Goal: Information Seeking & Learning: Learn about a topic

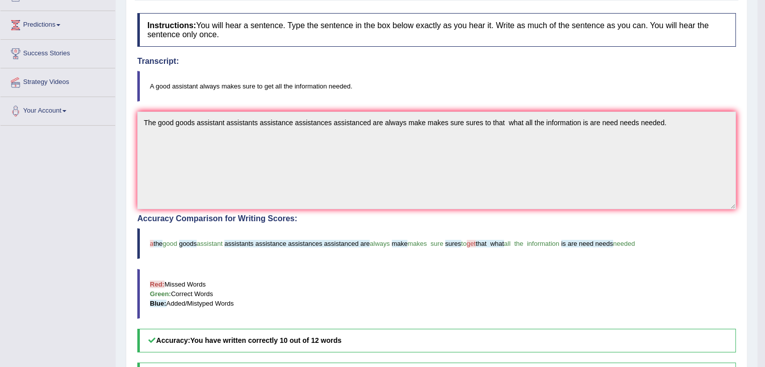
scroll to position [125, 0]
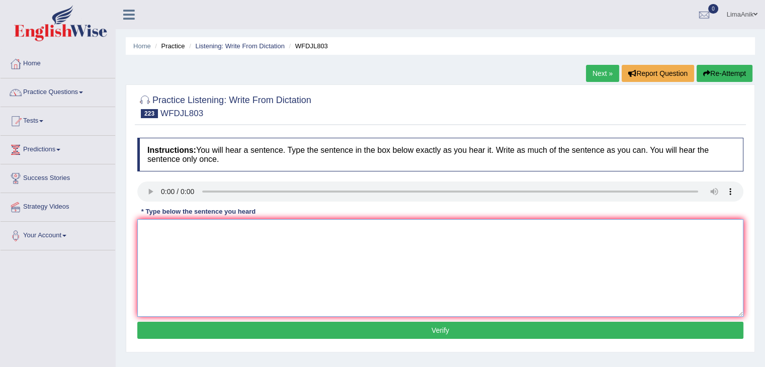
click at [152, 245] on textarea at bounding box center [440, 268] width 606 height 98
type textarea "As the world get more"
click at [250, 232] on textarea "As the world get more" at bounding box center [440, 268] width 606 height 98
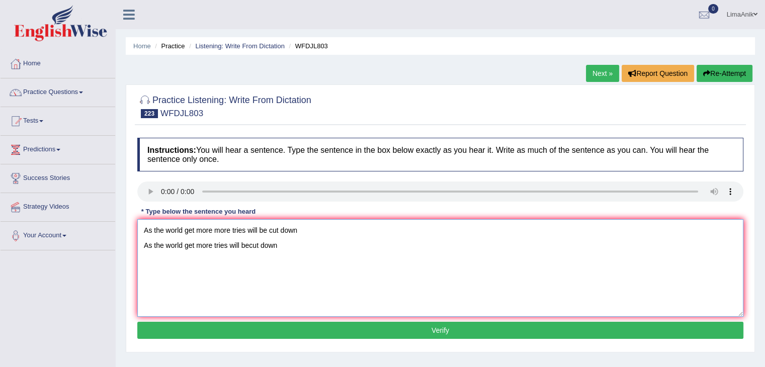
click at [326, 231] on textarea "As the world get more more tries will be cut down As the world get more tries w…" at bounding box center [440, 268] width 606 height 98
click at [196, 248] on textarea "As the world get more tries will be cut down" at bounding box center [440, 268] width 606 height 98
click at [241, 249] on textarea "As the world get gets more tries will be cut down" at bounding box center [440, 268] width 606 height 98
click at [314, 252] on textarea "As the world get gets more tree trees will be cut down" at bounding box center [440, 268] width 606 height 98
click at [143, 247] on textarea "As the world get gets more tree trees will be cut down cutdown." at bounding box center [440, 268] width 606 height 98
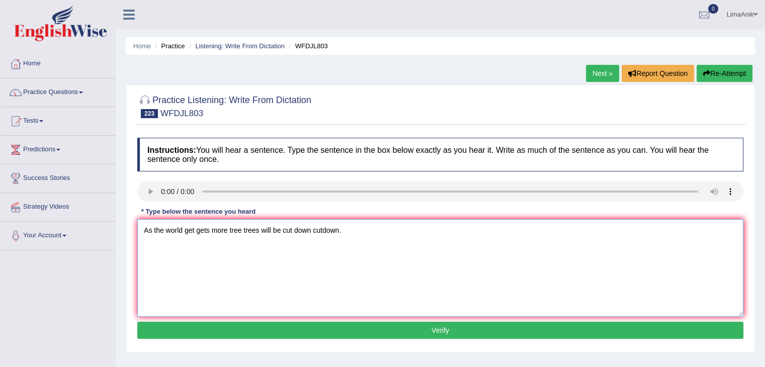
type textarea "As the world get gets more tree trees will be cut down cutdown."
click at [394, 330] on button "Verify" at bounding box center [440, 330] width 606 height 17
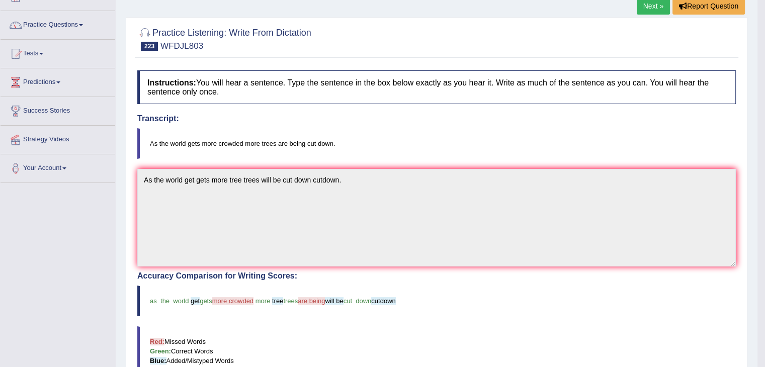
scroll to position [165, 0]
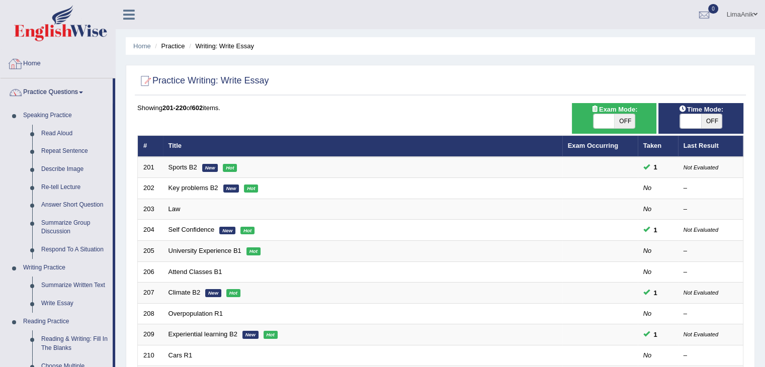
click at [37, 63] on link "Home" at bounding box center [58, 62] width 115 height 25
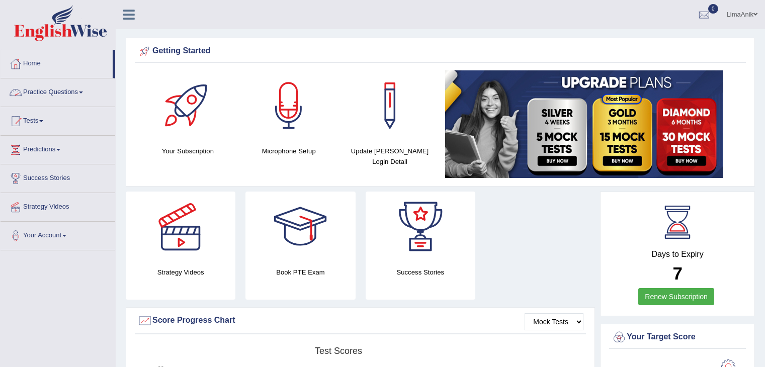
click at [49, 89] on link "Practice Questions" at bounding box center [58, 90] width 115 height 25
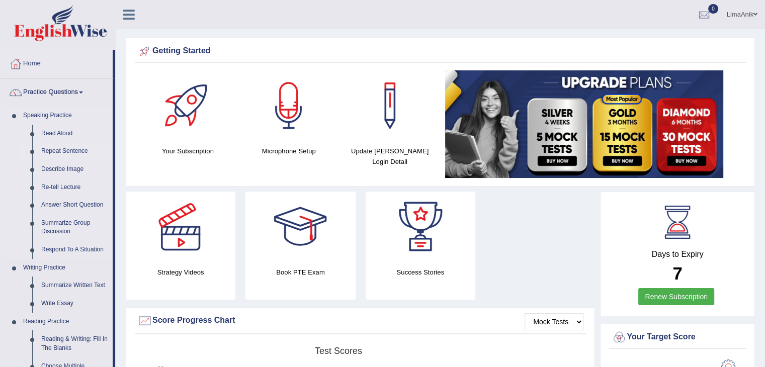
click at [64, 153] on link "Repeat Sentence" at bounding box center [75, 151] width 76 height 18
click at [74, 147] on link "Repeat Sentence" at bounding box center [75, 151] width 76 height 18
click at [73, 151] on link "Repeat Sentence" at bounding box center [75, 151] width 76 height 18
click at [50, 158] on link "Repeat Sentence" at bounding box center [75, 151] width 76 height 18
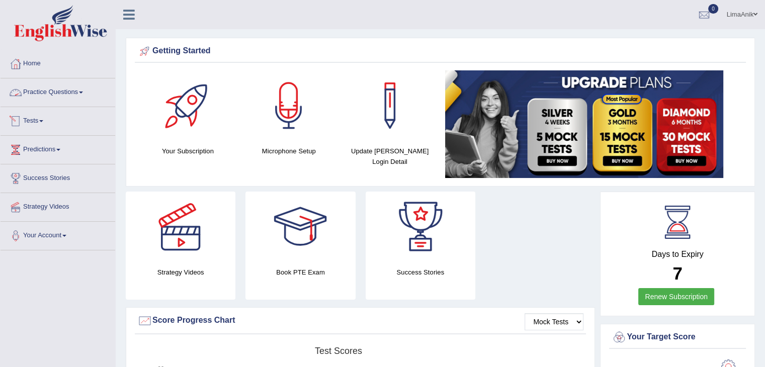
click at [32, 97] on link "Practice Questions" at bounding box center [58, 90] width 115 height 25
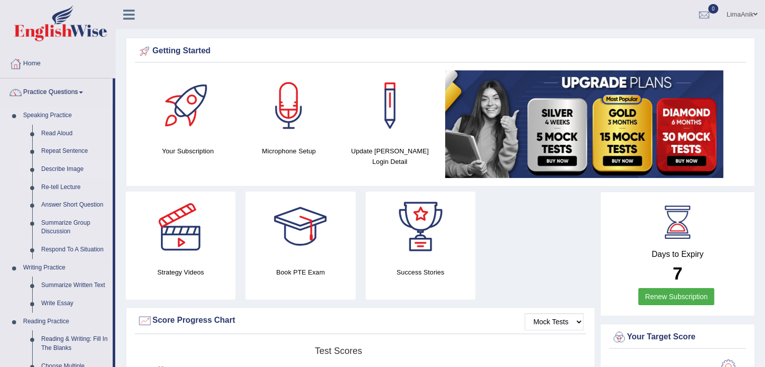
click at [63, 170] on link "Describe Image" at bounding box center [75, 169] width 76 height 18
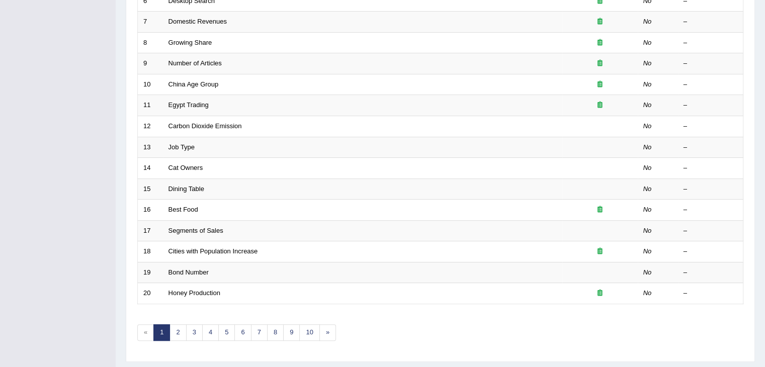
scroll to position [292, 0]
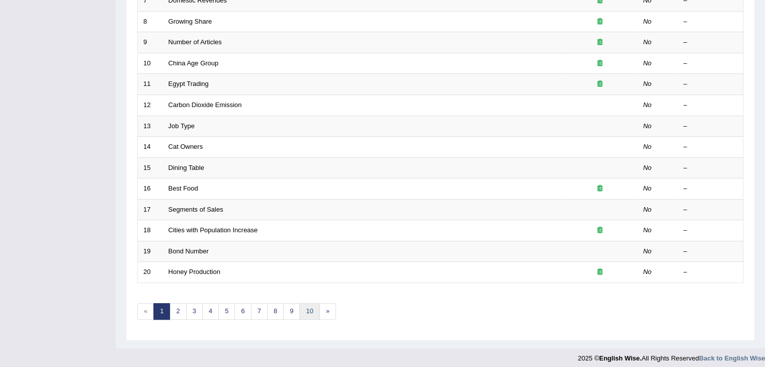
click at [300, 310] on link "10" at bounding box center [309, 311] width 20 height 17
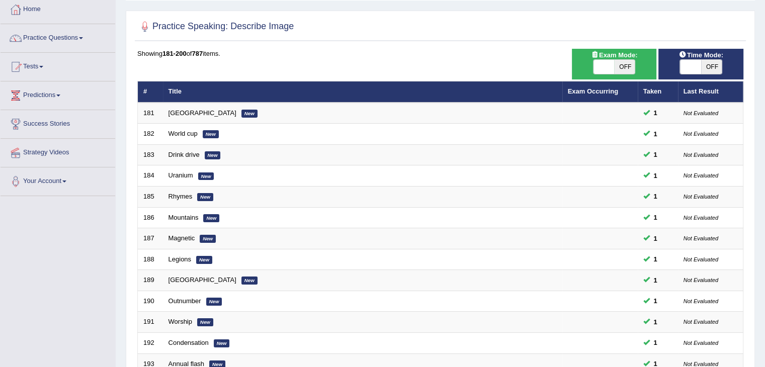
scroll to position [277, 0]
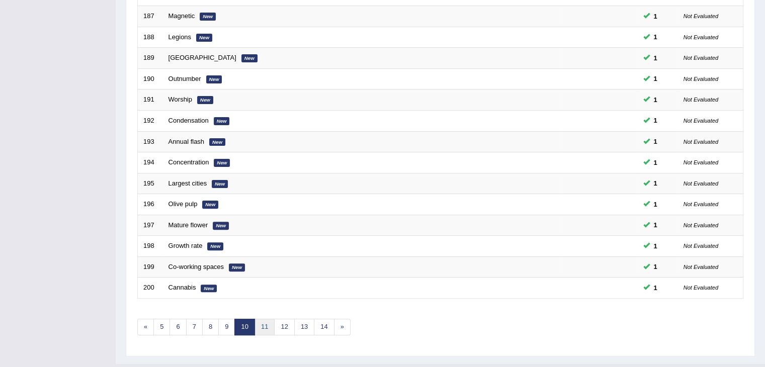
click at [261, 328] on link "11" at bounding box center [265, 327] width 20 height 17
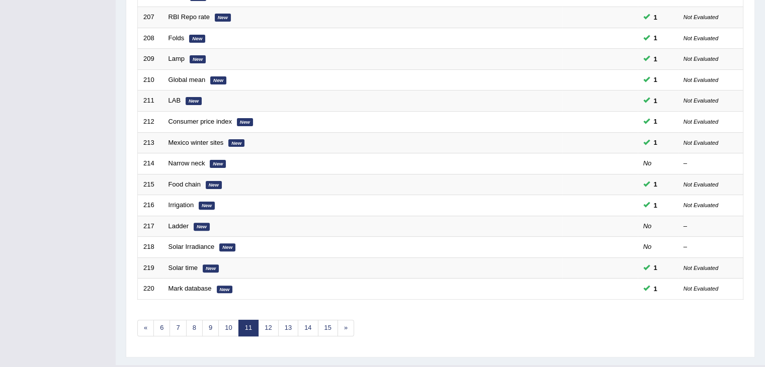
scroll to position [296, 0]
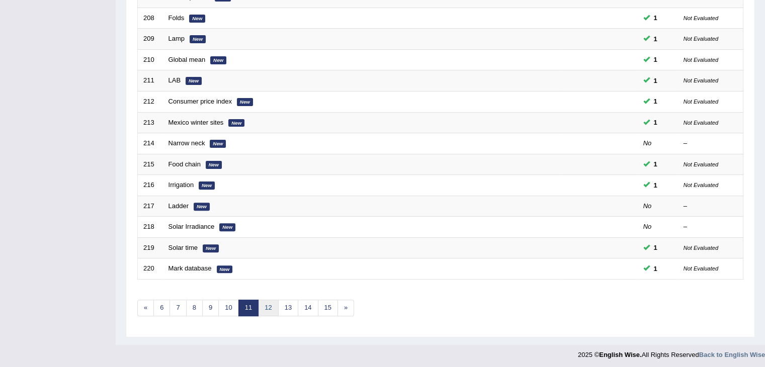
click at [272, 302] on link "12" at bounding box center [268, 308] width 20 height 17
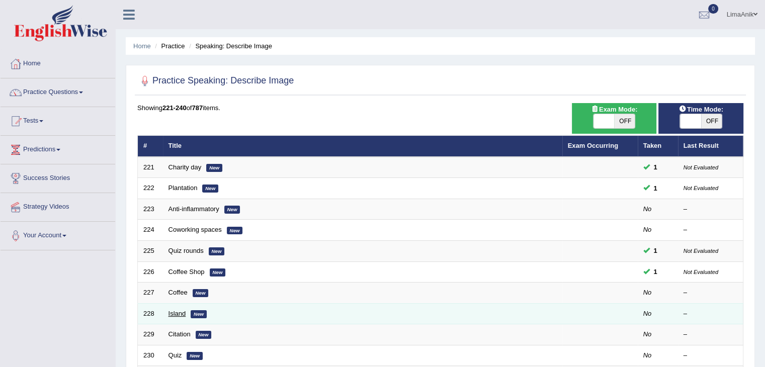
drag, startPoint x: 174, startPoint y: 316, endPoint x: 169, endPoint y: 314, distance: 5.6
click at [169, 314] on link "Island" at bounding box center [178, 314] width 18 height 8
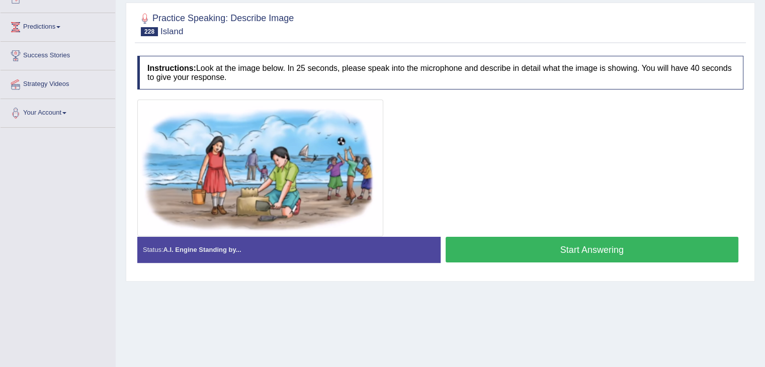
scroll to position [129, 0]
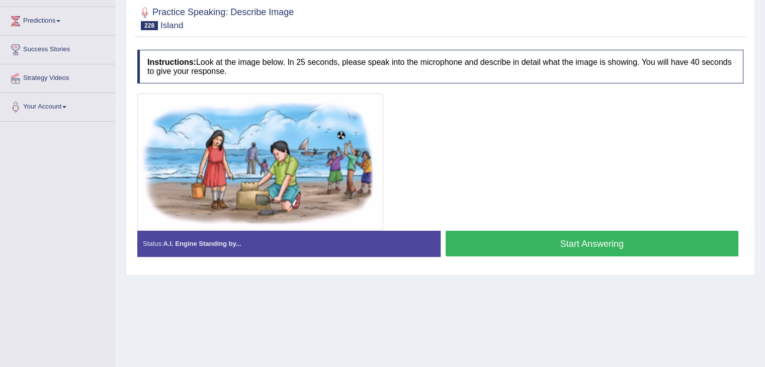
click at [602, 238] on button "Start Answering" at bounding box center [592, 244] width 293 height 26
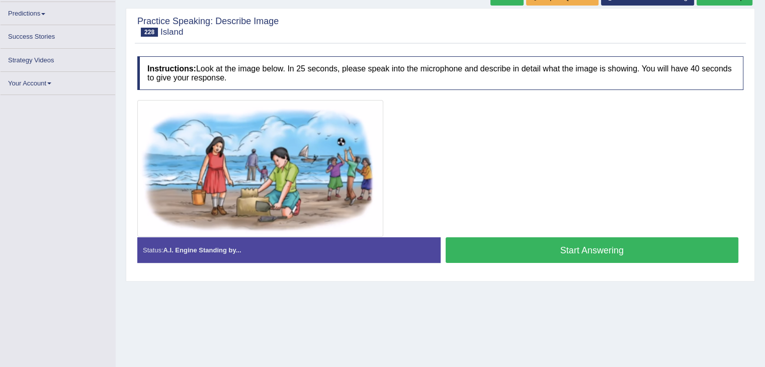
scroll to position [129, 0]
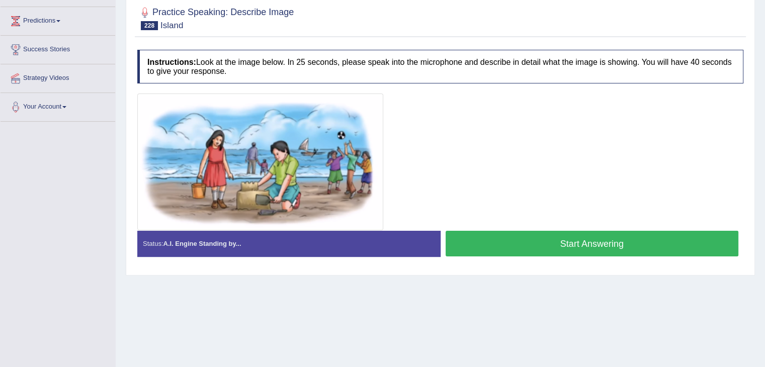
click at [532, 236] on button "Start Answering" at bounding box center [592, 244] width 293 height 26
click at [562, 245] on button "Start Answering" at bounding box center [592, 244] width 293 height 26
click at [552, 245] on button "Start Answering" at bounding box center [592, 244] width 293 height 26
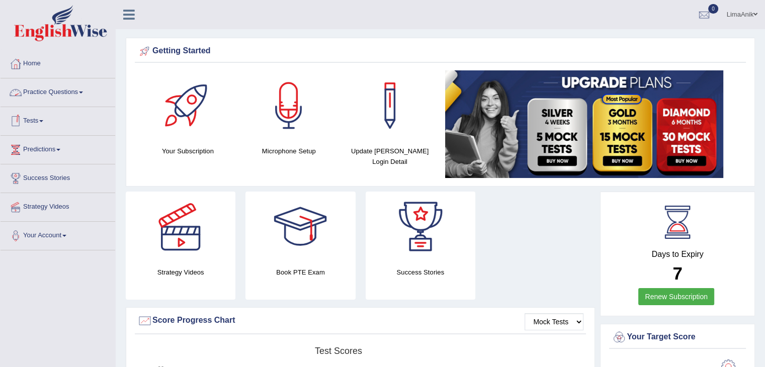
click at [56, 97] on link "Practice Questions" at bounding box center [58, 90] width 115 height 25
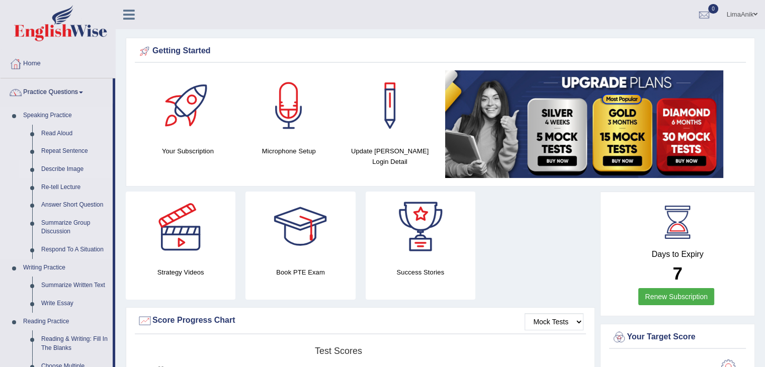
click at [47, 172] on link "Describe Image" at bounding box center [75, 169] width 76 height 18
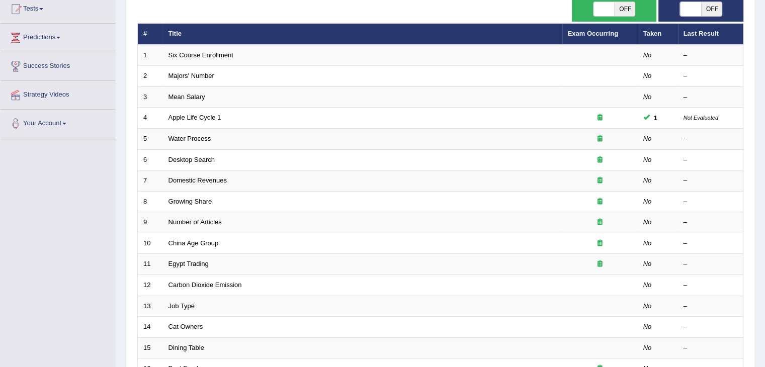
scroll to position [296, 0]
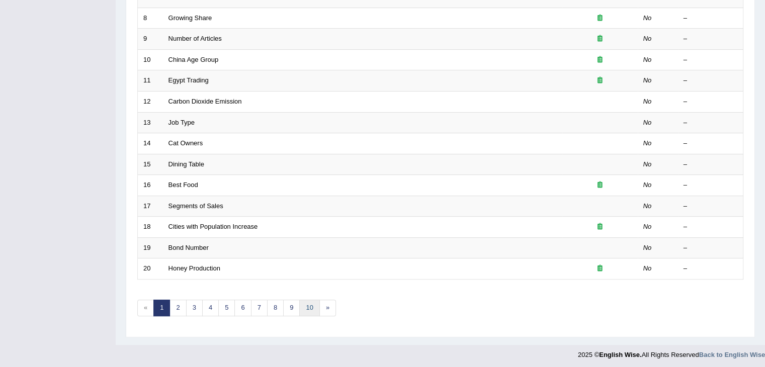
click at [304, 306] on link "10" at bounding box center [309, 308] width 20 height 17
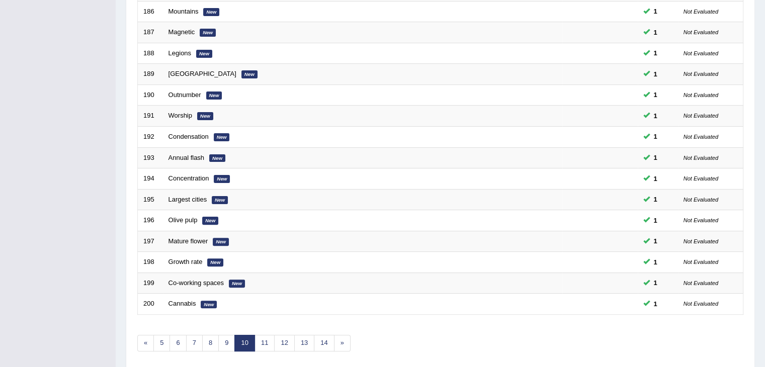
scroll to position [288, 0]
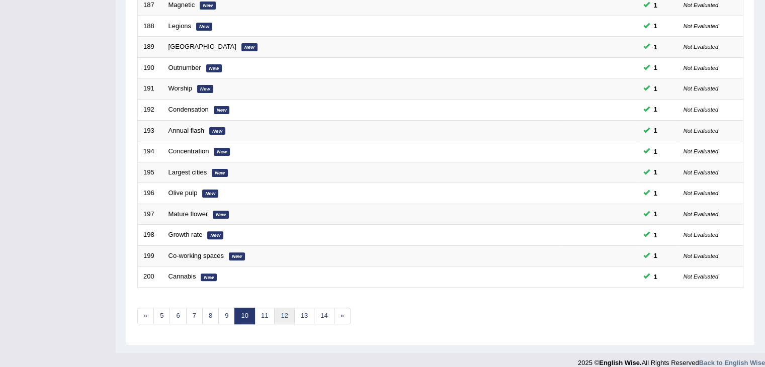
click at [281, 315] on link "12" at bounding box center [284, 316] width 20 height 17
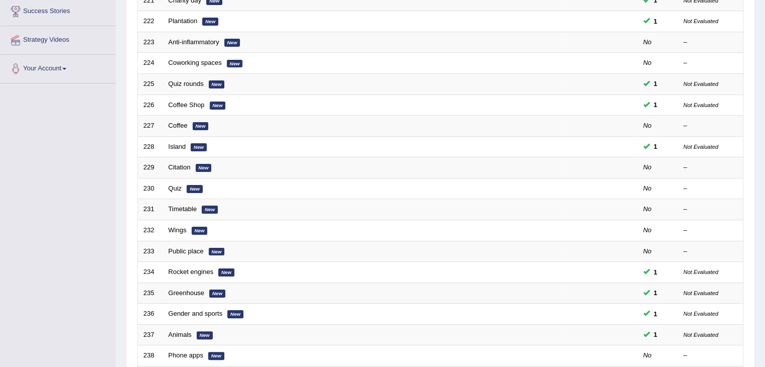
scroll to position [183, 0]
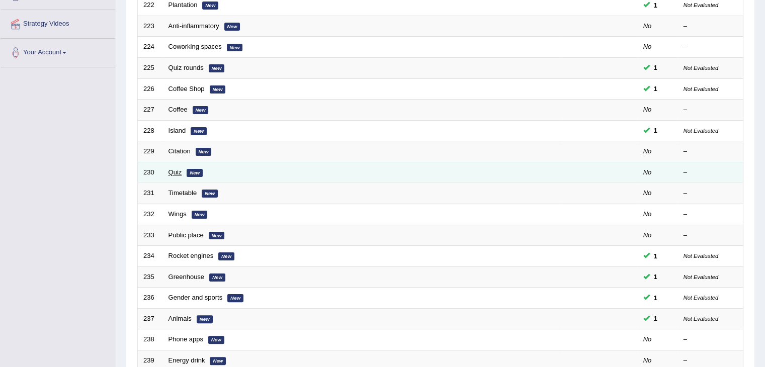
click at [173, 170] on link "Quiz" at bounding box center [176, 173] width 14 height 8
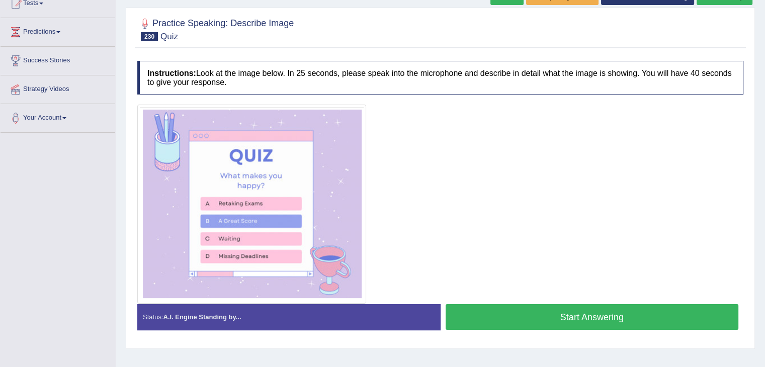
scroll to position [123, 0]
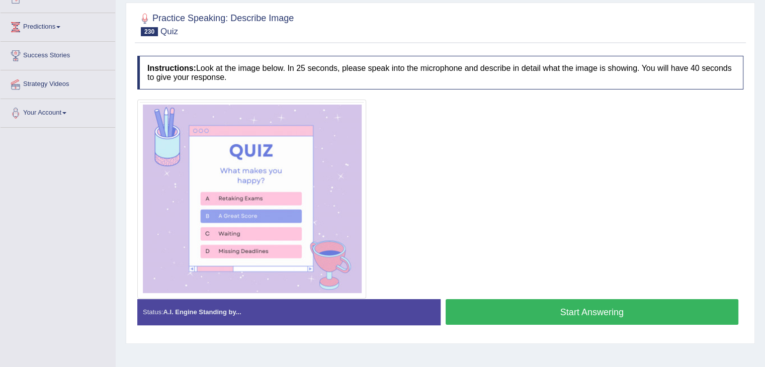
click at [529, 299] on button "Start Answering" at bounding box center [592, 312] width 293 height 26
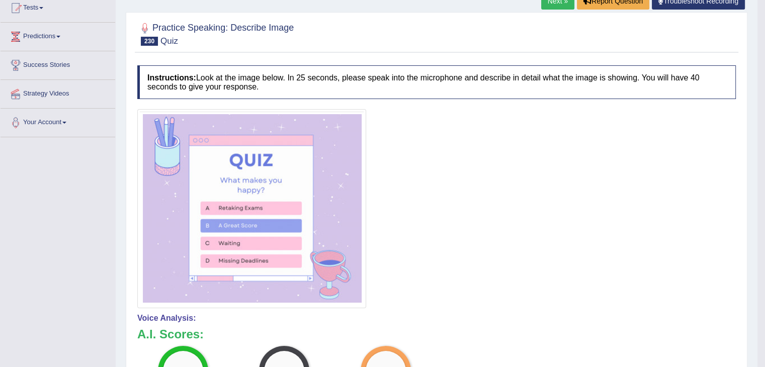
scroll to position [111, 0]
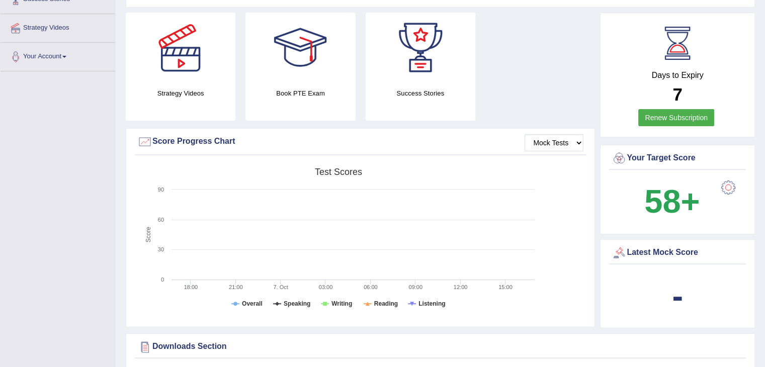
click at [765, 118] on html "Toggle navigation Home Practice Questions Speaking Practice Read Aloud Repeat S…" at bounding box center [382, 4] width 765 height 367
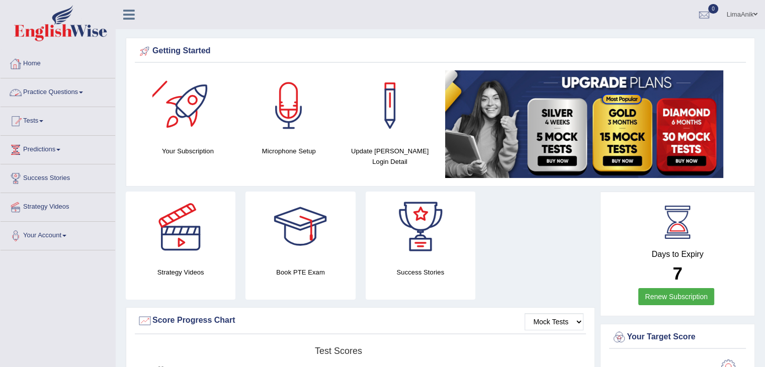
click at [47, 89] on link "Practice Questions" at bounding box center [58, 90] width 115 height 25
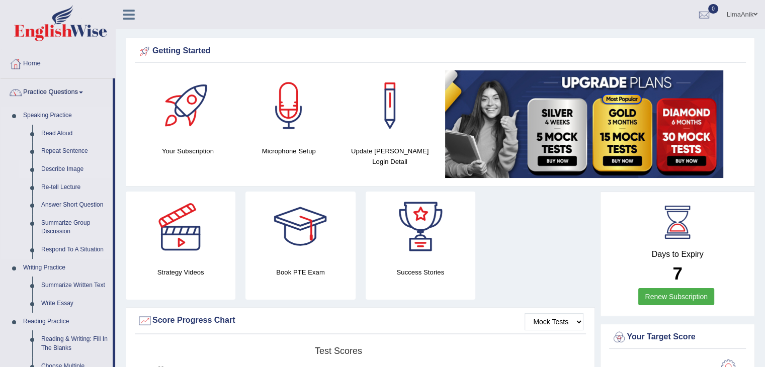
click at [78, 161] on link "Describe Image" at bounding box center [75, 169] width 76 height 18
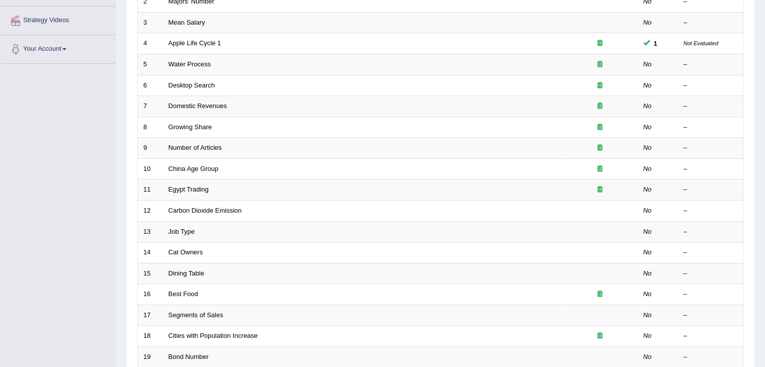
scroll to position [296, 0]
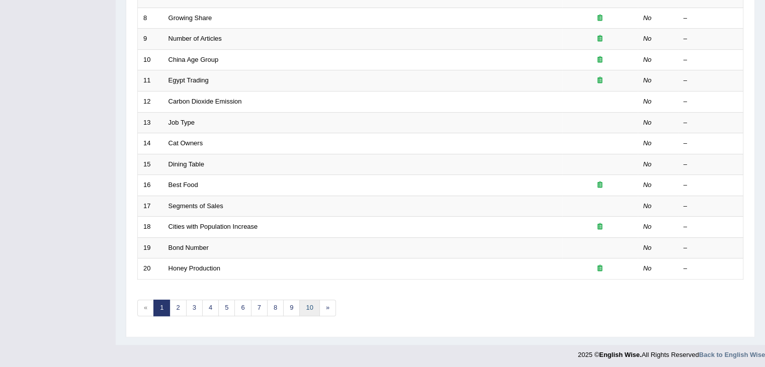
click at [312, 310] on link "10" at bounding box center [309, 308] width 20 height 17
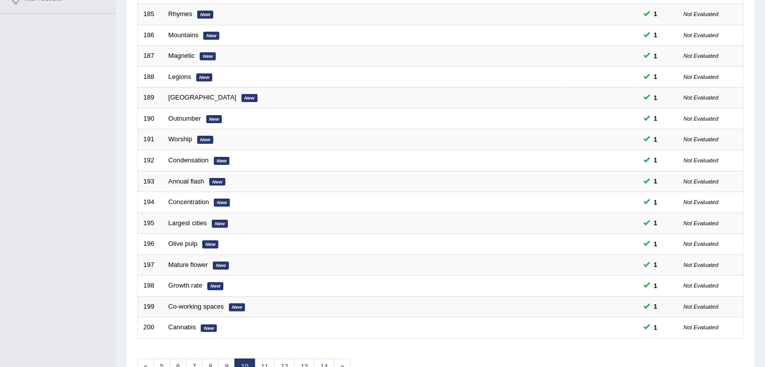
scroll to position [269, 0]
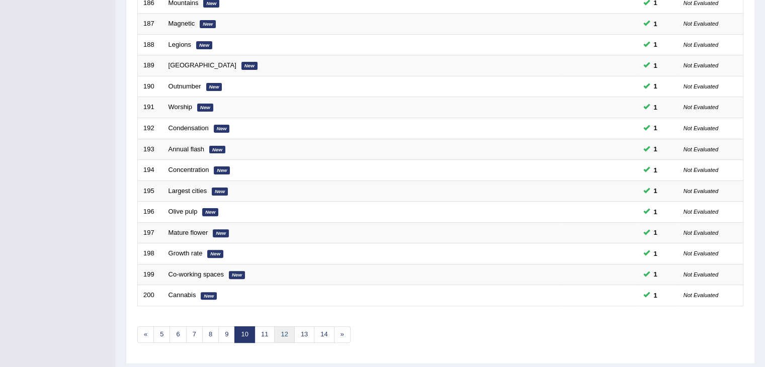
click at [278, 332] on link "12" at bounding box center [284, 334] width 20 height 17
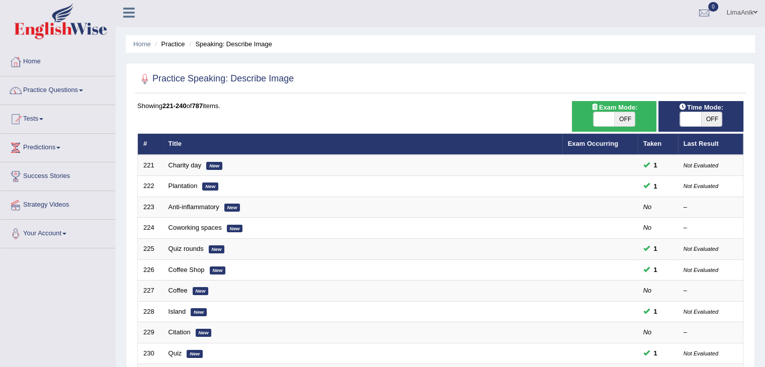
scroll to position [68, 0]
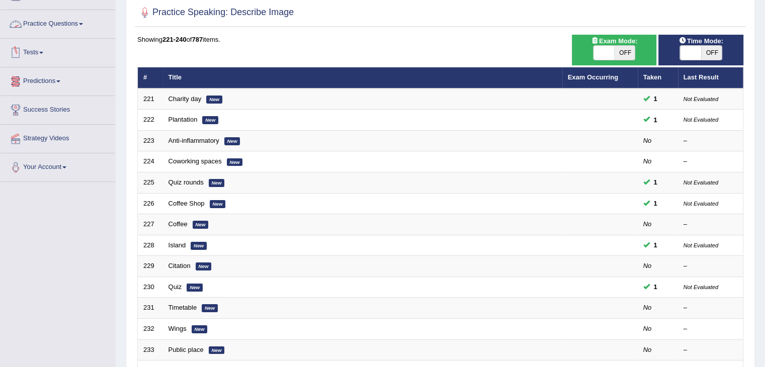
click at [64, 30] on link "Practice Questions" at bounding box center [58, 22] width 115 height 25
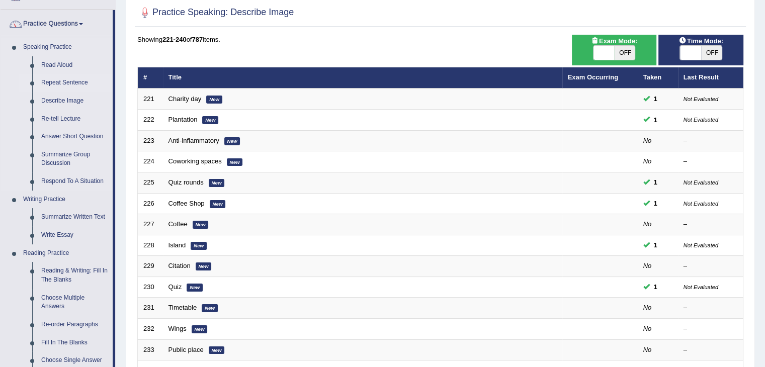
click at [75, 85] on link "Repeat Sentence" at bounding box center [75, 83] width 76 height 18
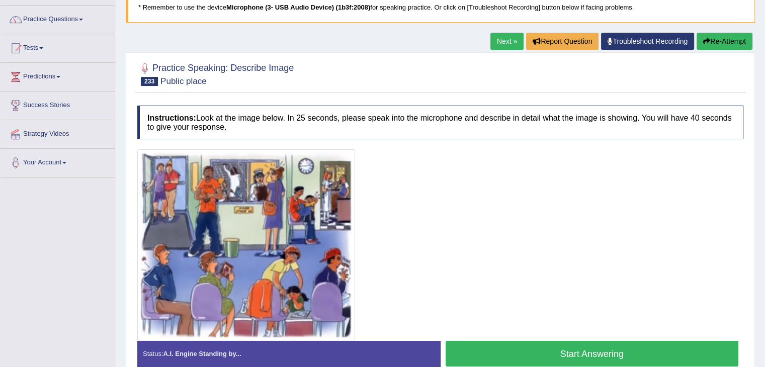
scroll to position [97, 0]
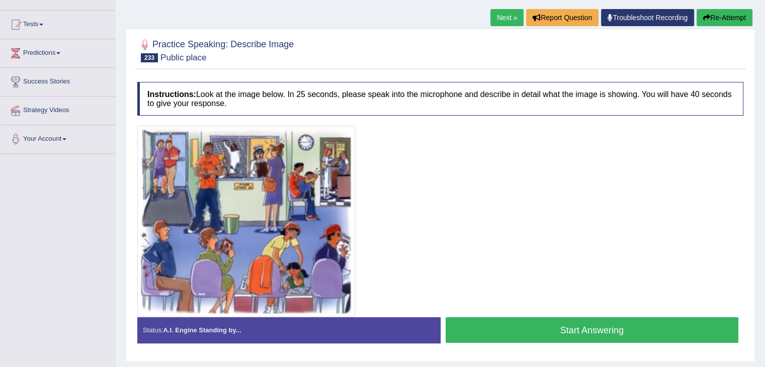
click at [539, 318] on button "Start Answering" at bounding box center [592, 330] width 293 height 26
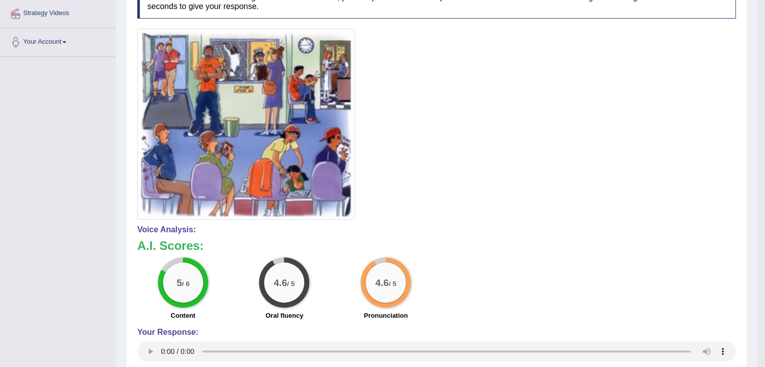
scroll to position [193, 0]
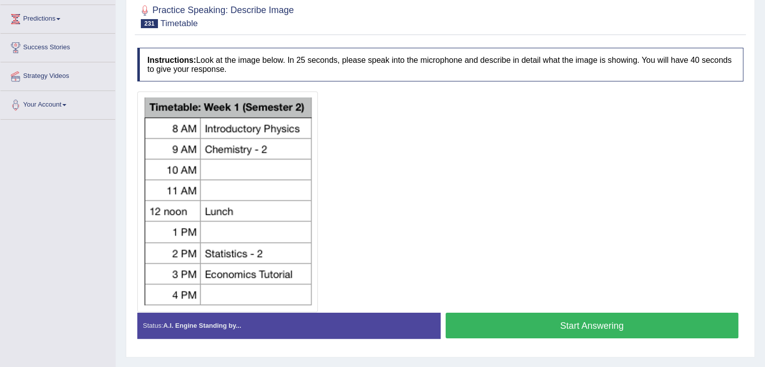
scroll to position [143, 0]
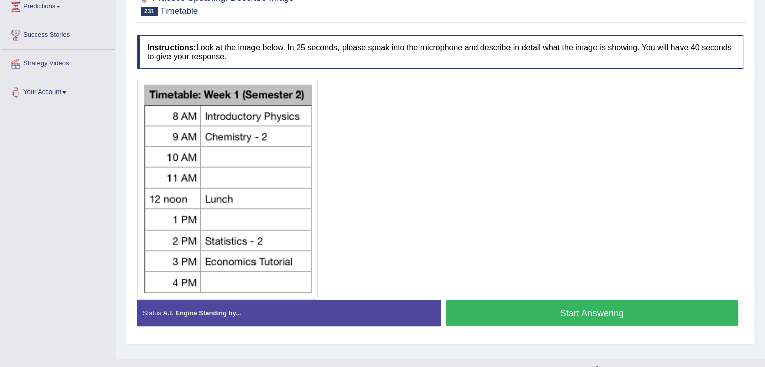
click at [547, 301] on button "Start Answering" at bounding box center [592, 313] width 293 height 26
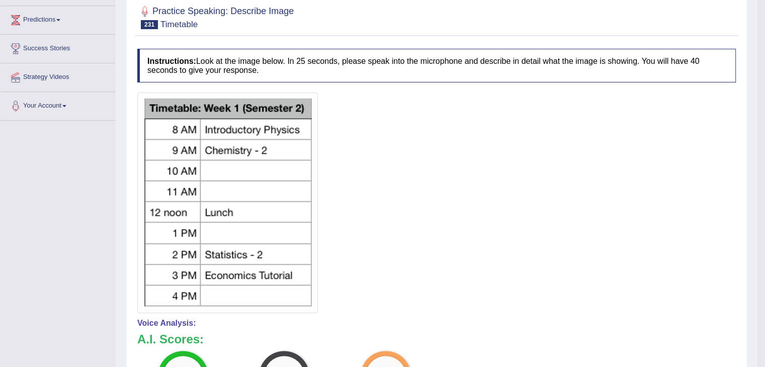
scroll to position [66, 0]
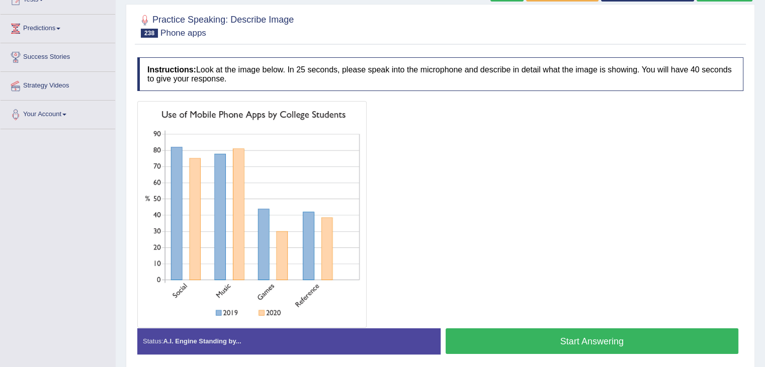
scroll to position [126, 0]
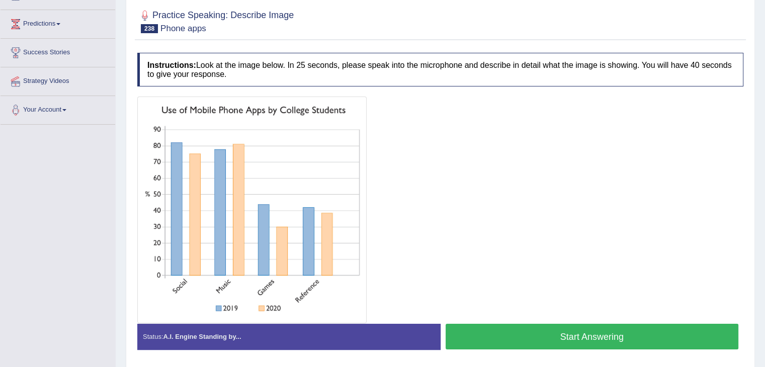
click at [540, 329] on button "Start Answering" at bounding box center [592, 337] width 293 height 26
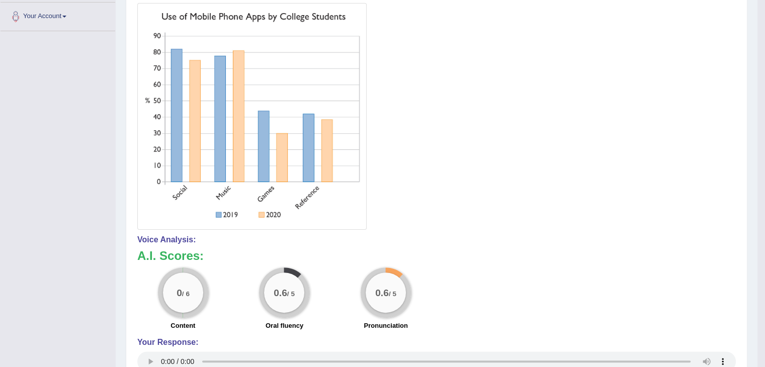
scroll to position [221, 0]
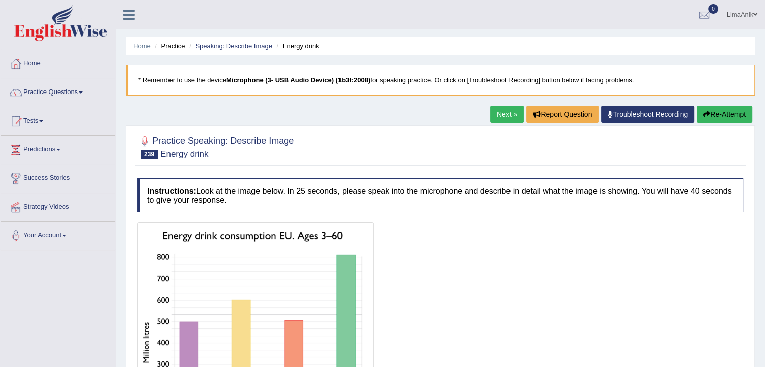
click at [726, 142] on div at bounding box center [440, 146] width 606 height 31
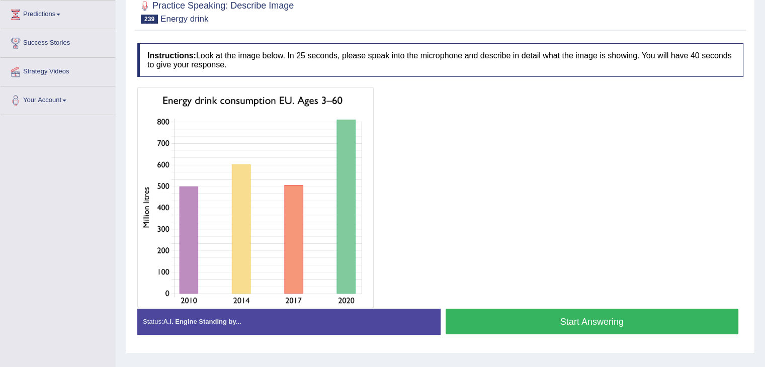
scroll to position [145, 0]
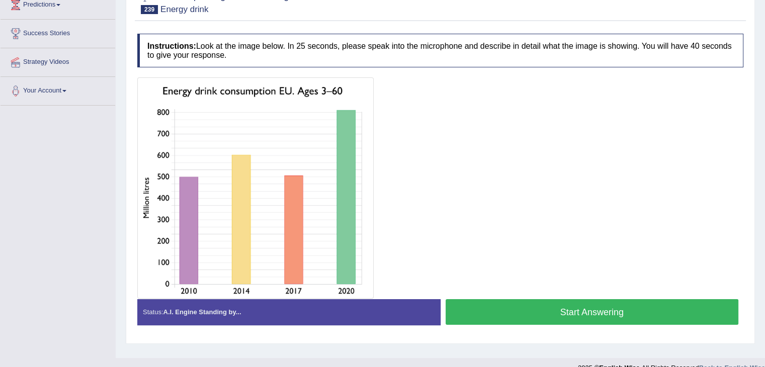
click at [518, 307] on button "Start Answering" at bounding box center [592, 312] width 293 height 26
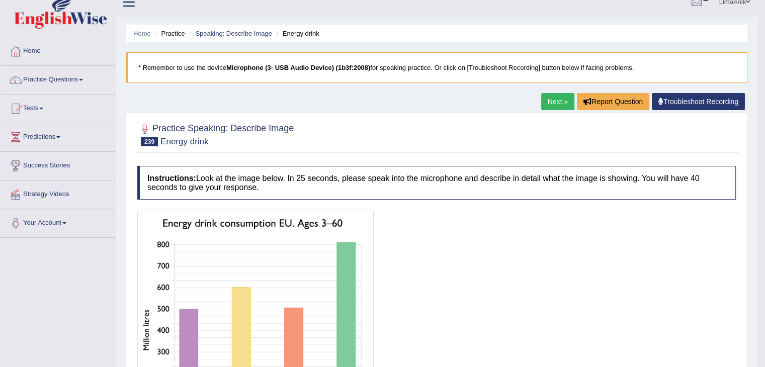
scroll to position [12, 0]
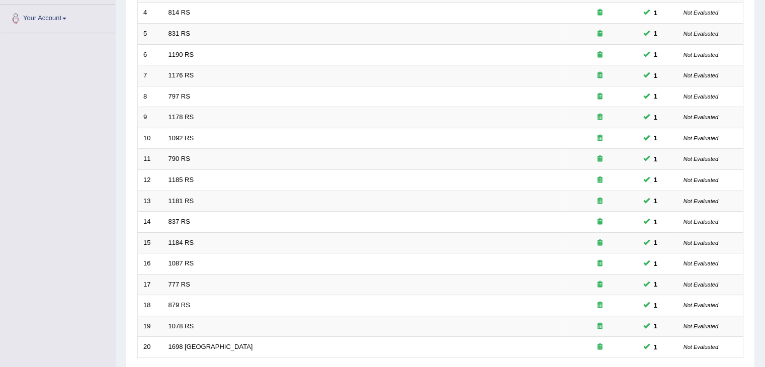
scroll to position [296, 0]
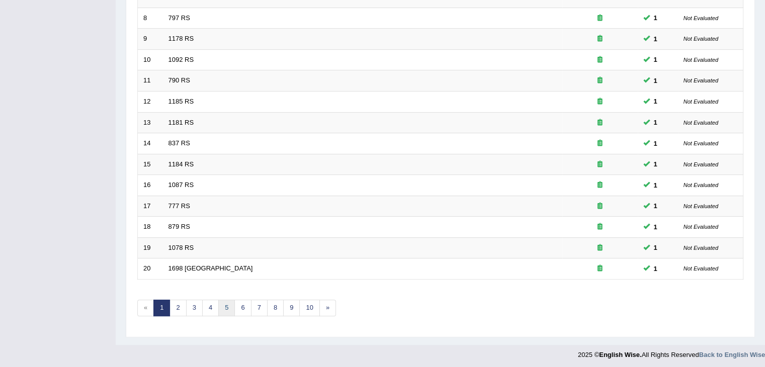
click at [224, 304] on link "5" at bounding box center [226, 308] width 17 height 17
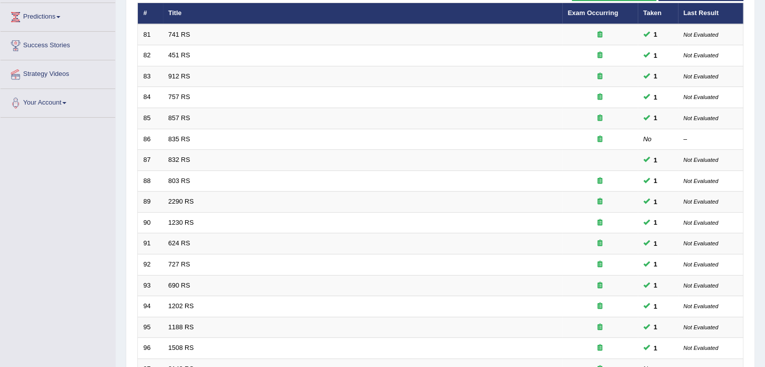
scroll to position [293, 0]
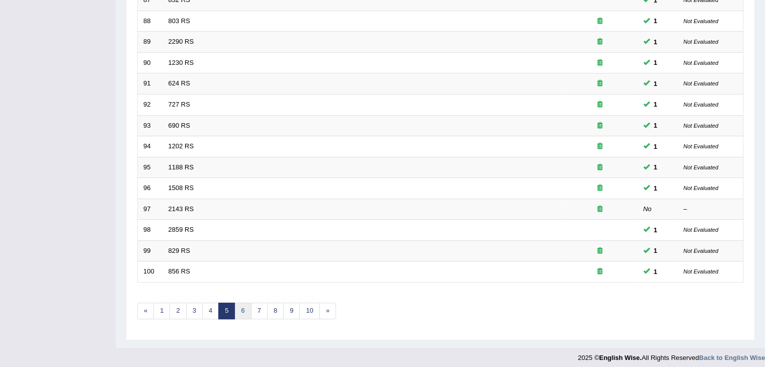
click at [245, 310] on link "6" at bounding box center [242, 311] width 17 height 17
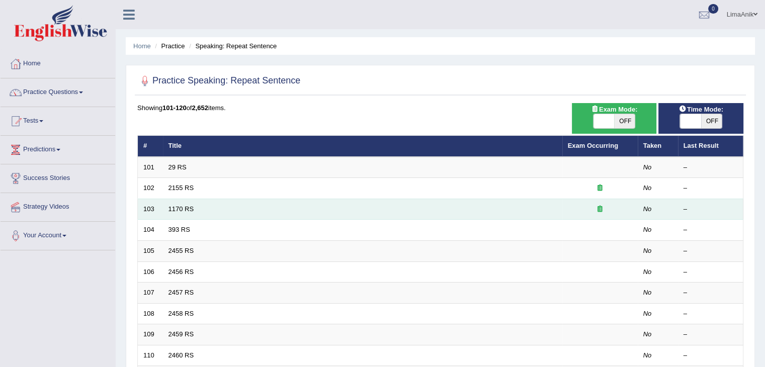
drag, startPoint x: 178, startPoint y: 207, endPoint x: 186, endPoint y: 212, distance: 9.2
click at [186, 212] on td "1170 RS" at bounding box center [362, 209] width 399 height 21
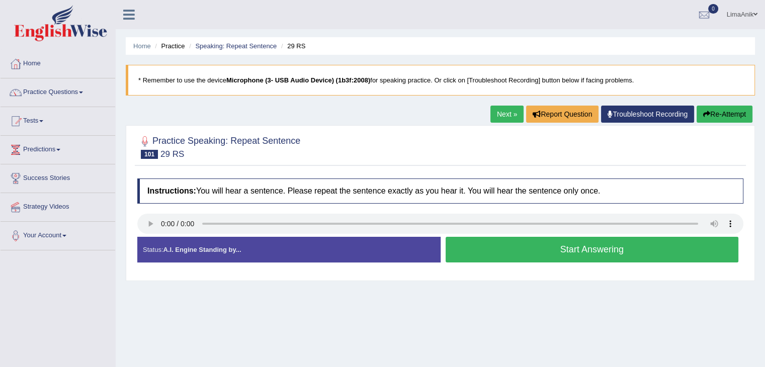
click at [494, 245] on button "Start Answering" at bounding box center [592, 250] width 293 height 26
click at [562, 256] on button "Start Answering" at bounding box center [592, 250] width 293 height 26
click at [481, 252] on button "Start Answering" at bounding box center [592, 250] width 293 height 26
click at [481, 237] on button "Start Answering" at bounding box center [592, 250] width 293 height 26
click at [517, 237] on button "Start Answering" at bounding box center [592, 250] width 293 height 26
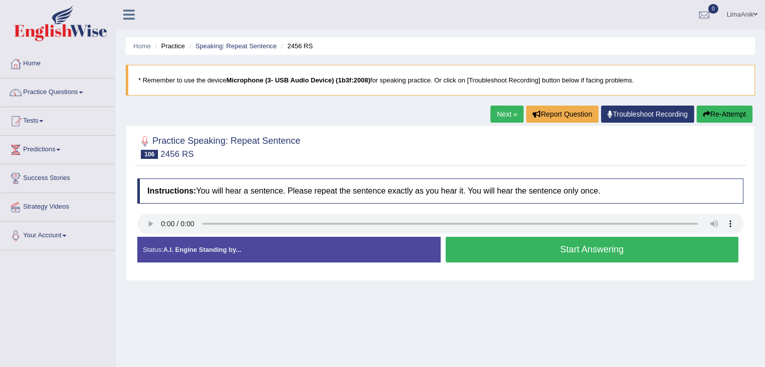
click at [506, 250] on button "Start Answering" at bounding box center [592, 250] width 293 height 26
click at [520, 237] on button "Start Answering" at bounding box center [592, 250] width 293 height 26
click at [487, 240] on button "Start Answering" at bounding box center [592, 250] width 293 height 26
click at [506, 242] on button "Start Answering" at bounding box center [592, 250] width 293 height 26
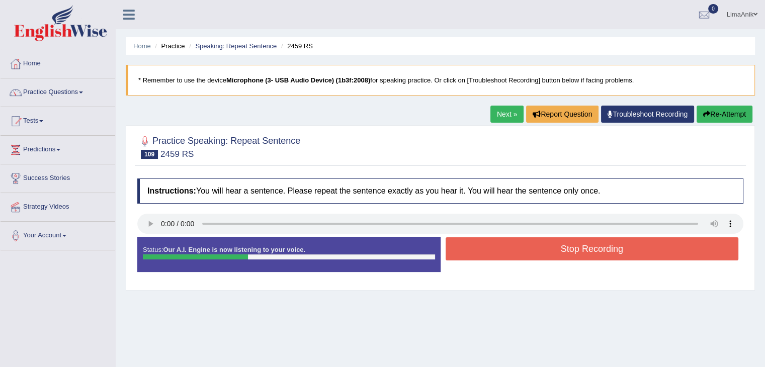
click at [506, 242] on button "Stop Recording" at bounding box center [592, 248] width 293 height 23
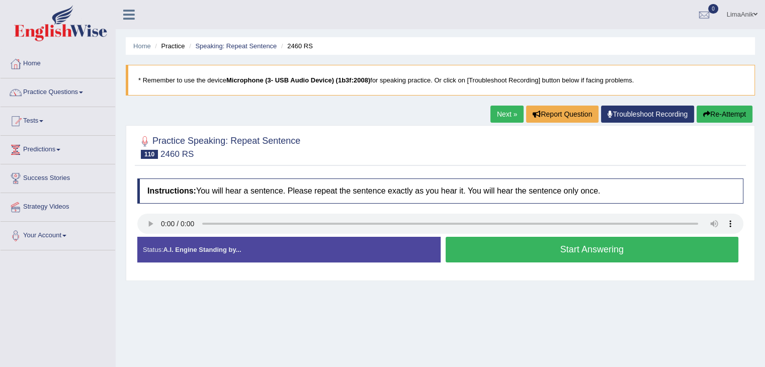
click at [491, 243] on button "Start Answering" at bounding box center [592, 250] width 293 height 26
click at [495, 260] on button "Start Answering" at bounding box center [592, 250] width 293 height 26
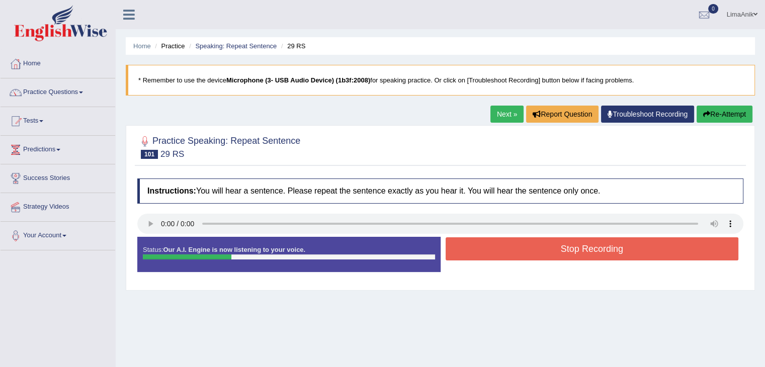
click at [500, 242] on button "Stop Recording" at bounding box center [592, 248] width 293 height 23
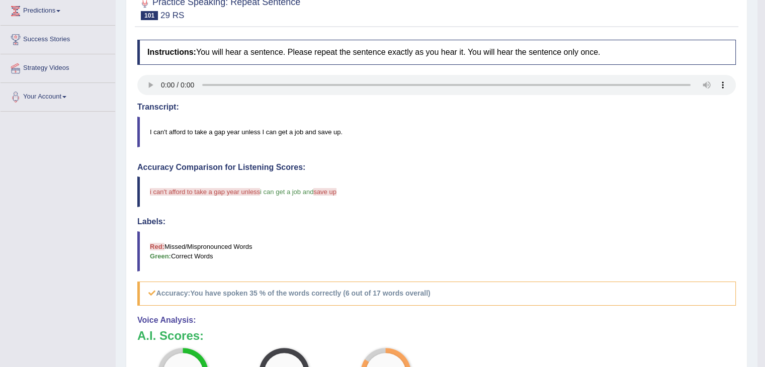
scroll to position [159, 0]
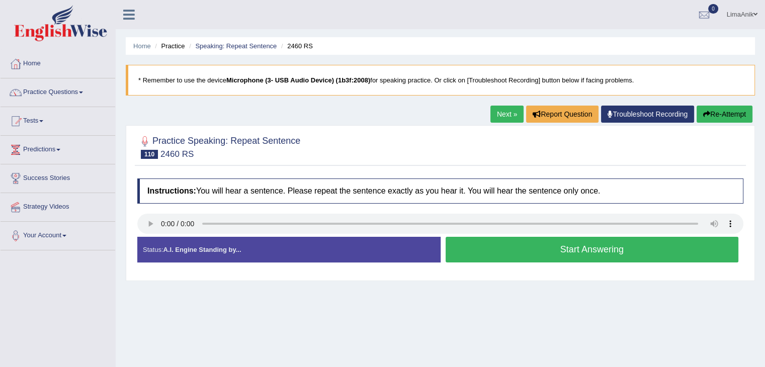
click at [497, 244] on button "Start Answering" at bounding box center [592, 250] width 293 height 26
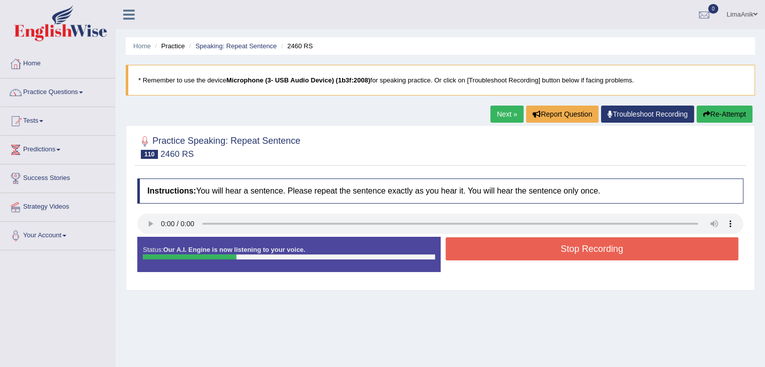
click at [497, 244] on button "Stop Recording" at bounding box center [592, 248] width 293 height 23
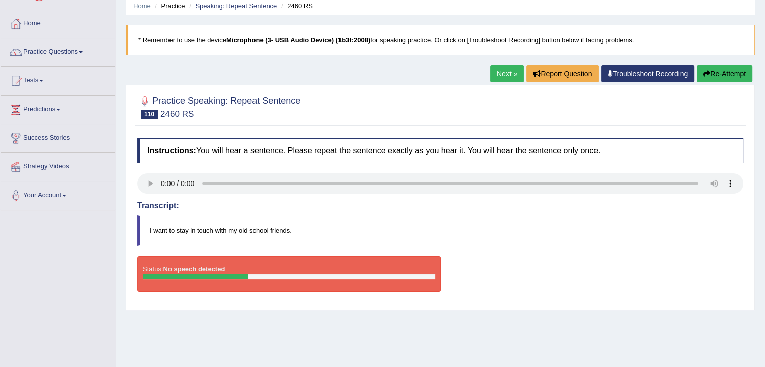
scroll to position [46, 0]
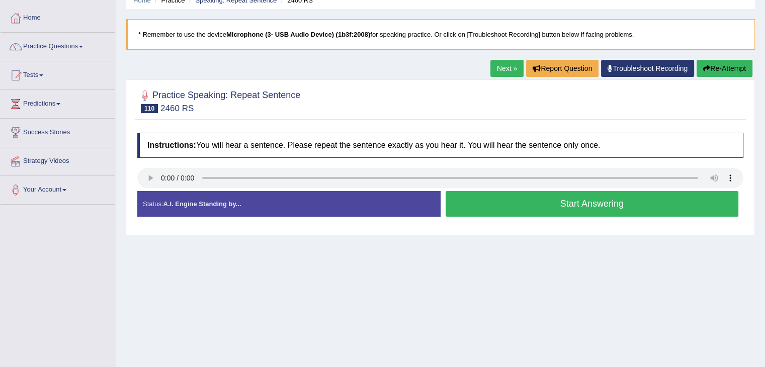
scroll to position [46, 0]
click at [491, 196] on button "Start Answering" at bounding box center [592, 204] width 293 height 26
click at [568, 206] on button "Start Answering" at bounding box center [592, 204] width 293 height 26
click at [519, 194] on button "Start Answering" at bounding box center [592, 204] width 293 height 26
click at [478, 210] on button "Start Answering" at bounding box center [592, 204] width 293 height 26
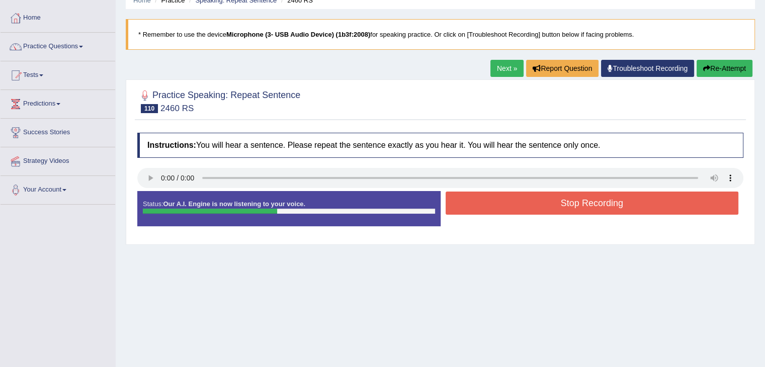
click at [515, 194] on div "Instructions: You will hear a sentence. Please repeat the sentence exactly as y…" at bounding box center [440, 184] width 611 height 112
click at [515, 194] on button "Stop Recording" at bounding box center [592, 203] width 293 height 23
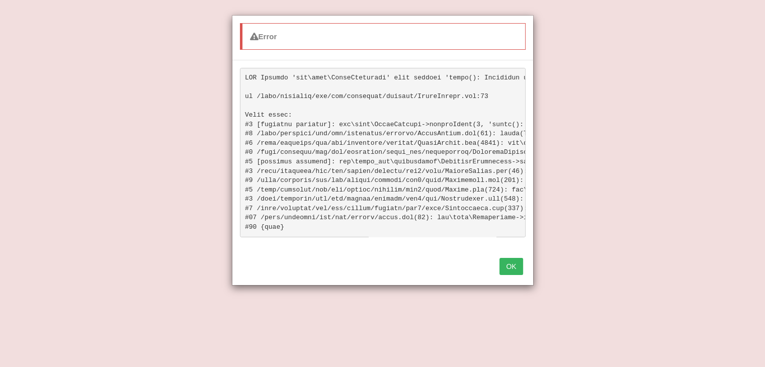
click at [515, 271] on button "OK" at bounding box center [510, 266] width 23 height 17
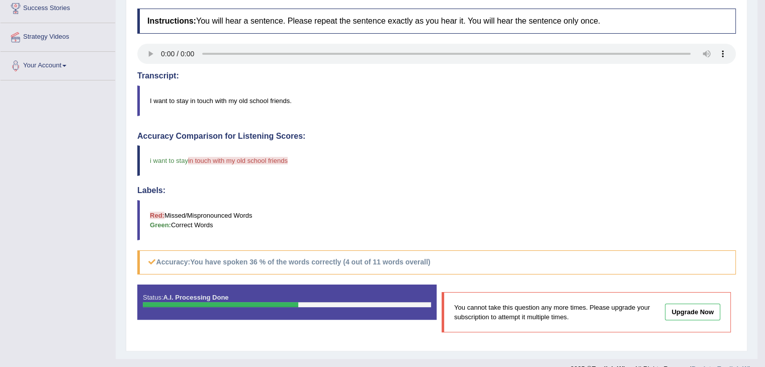
scroll to position [173, 0]
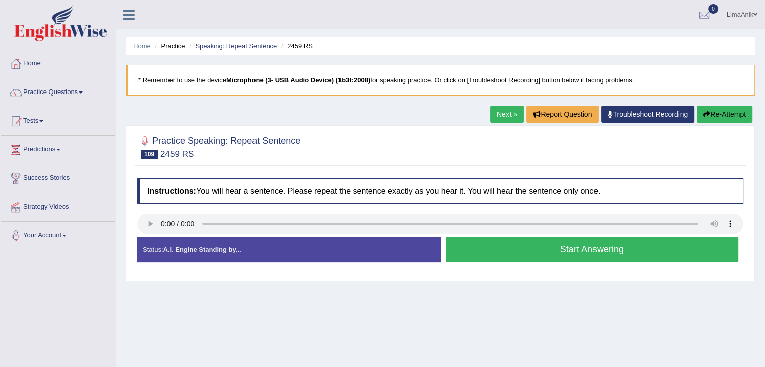
click at [514, 252] on button "Start Answering" at bounding box center [592, 250] width 293 height 26
click at [503, 250] on button "Start Answering" at bounding box center [592, 250] width 293 height 26
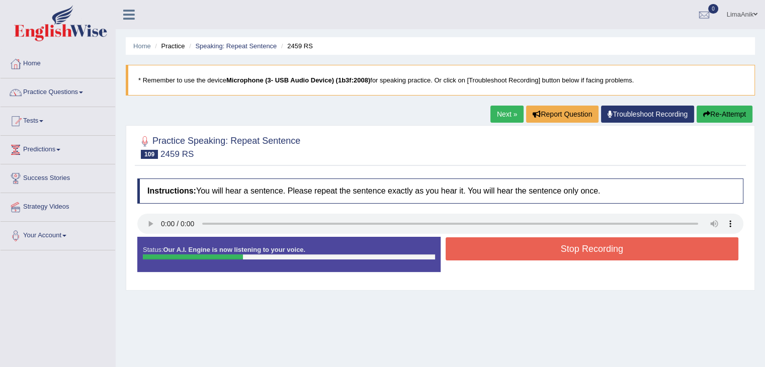
click at [503, 250] on button "Stop Recording" at bounding box center [592, 248] width 293 height 23
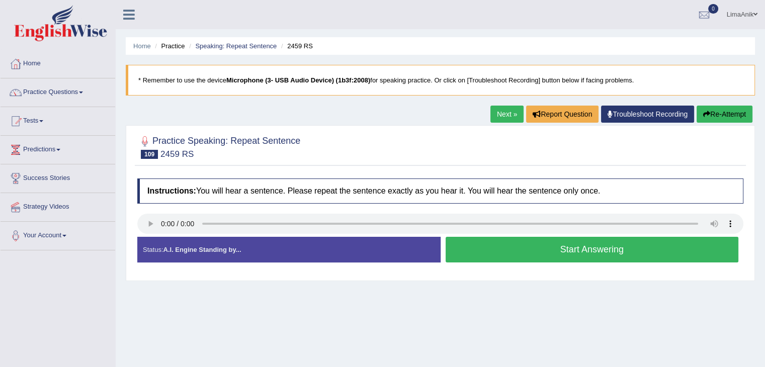
click at [510, 253] on button "Start Answering" at bounding box center [592, 250] width 293 height 26
click at [485, 254] on button "Start Answering" at bounding box center [592, 250] width 293 height 26
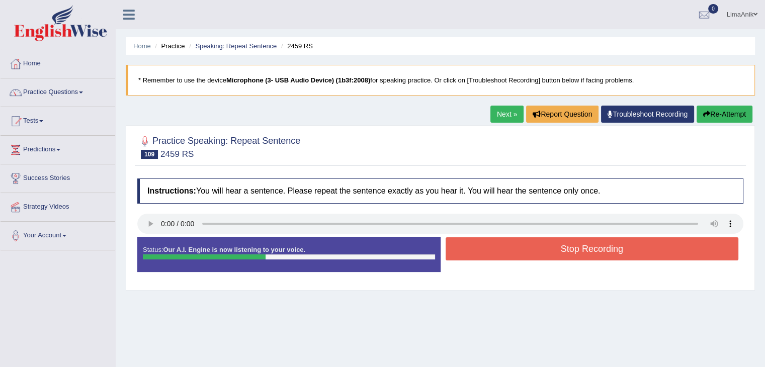
click at [481, 240] on button "Stop Recording" at bounding box center [592, 248] width 293 height 23
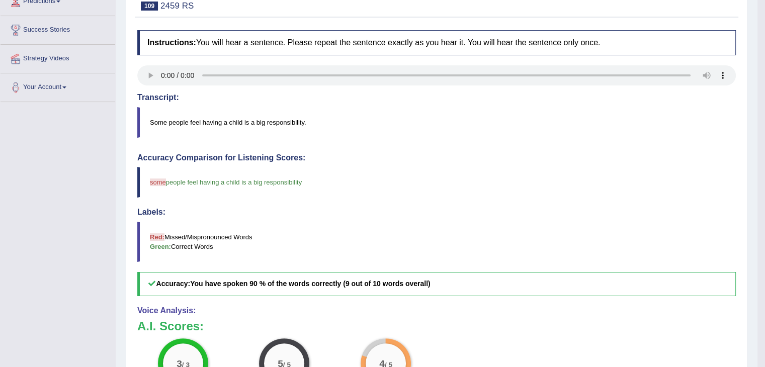
scroll to position [160, 0]
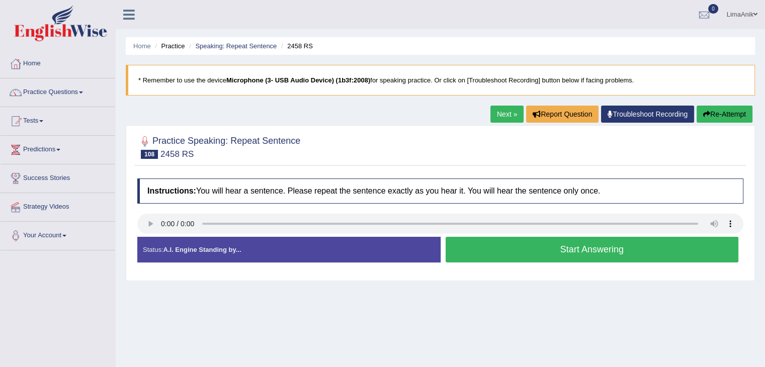
click at [509, 252] on button "Start Answering" at bounding box center [592, 250] width 293 height 26
click at [485, 248] on button "Start Answering" at bounding box center [592, 250] width 293 height 26
click at [497, 242] on button "Start Answering" at bounding box center [592, 250] width 293 height 26
click at [541, 253] on button "Start Answering" at bounding box center [592, 250] width 293 height 26
click at [503, 242] on button "Start Answering" at bounding box center [592, 250] width 293 height 26
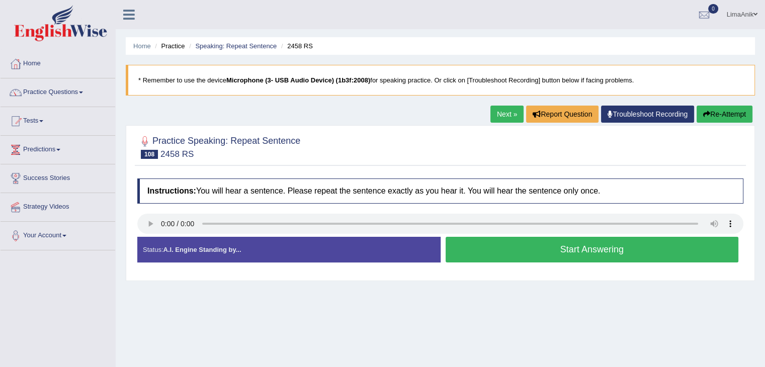
click at [511, 251] on button "Start Answering" at bounding box center [592, 250] width 293 height 26
click at [497, 251] on button "Start Answering" at bounding box center [592, 250] width 293 height 26
click at [507, 243] on button "Start Answering" at bounding box center [592, 250] width 293 height 26
click at [511, 246] on button "Start Answering" at bounding box center [592, 250] width 293 height 26
click at [505, 254] on button "Start Answering" at bounding box center [592, 250] width 293 height 26
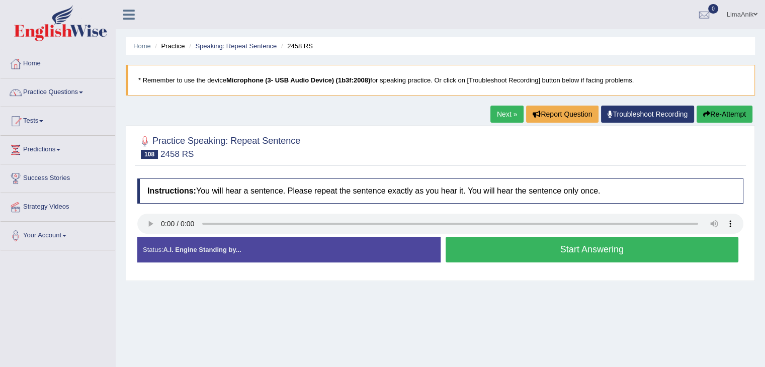
click at [495, 245] on button "Start Answering" at bounding box center [592, 250] width 293 height 26
click at [509, 243] on button "Start Answering" at bounding box center [592, 250] width 293 height 26
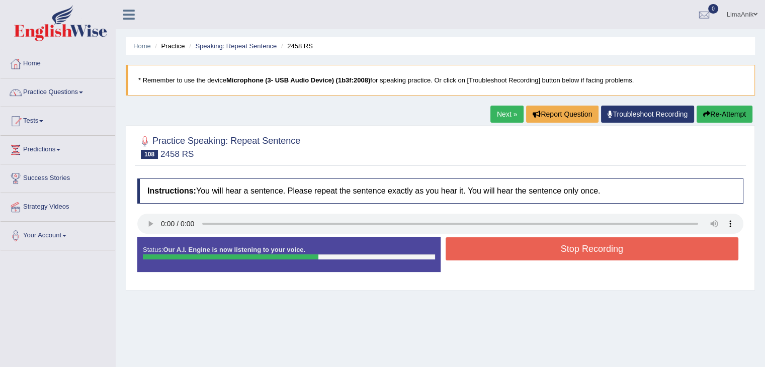
click at [503, 249] on button "Stop Recording" at bounding box center [592, 248] width 293 height 23
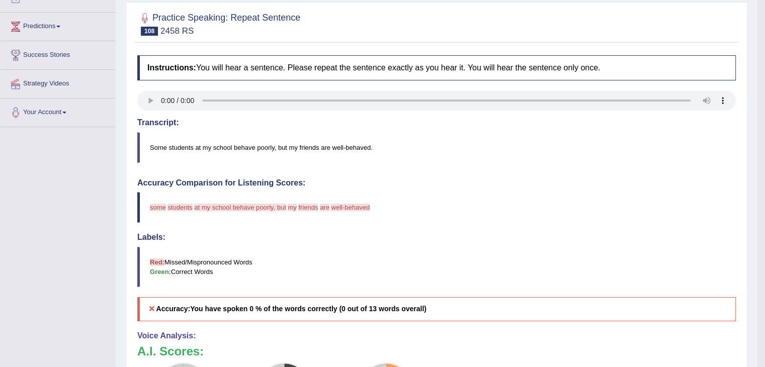
scroll to position [169, 0]
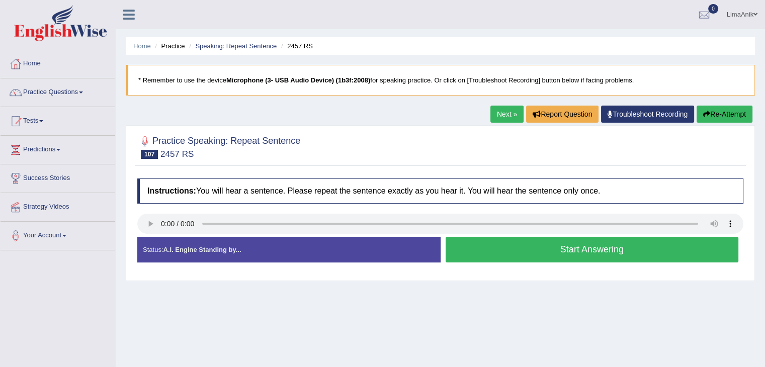
click at [522, 239] on button "Start Answering" at bounding box center [592, 250] width 293 height 26
click at [516, 249] on button "Start Answering" at bounding box center [592, 250] width 293 height 26
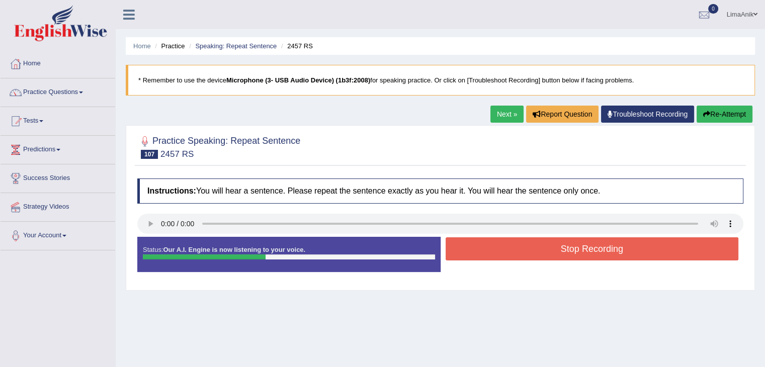
click at [502, 246] on button "Stop Recording" at bounding box center [592, 248] width 293 height 23
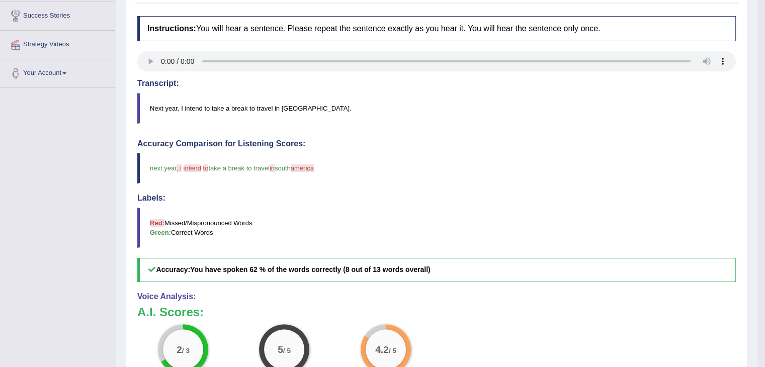
scroll to position [164, 0]
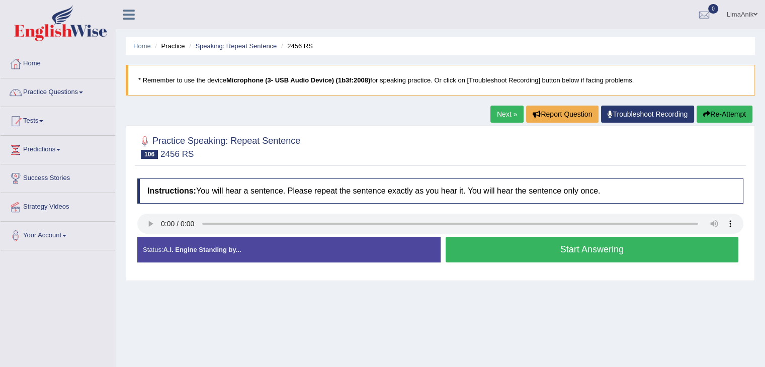
click at [508, 240] on button "Start Answering" at bounding box center [592, 250] width 293 height 26
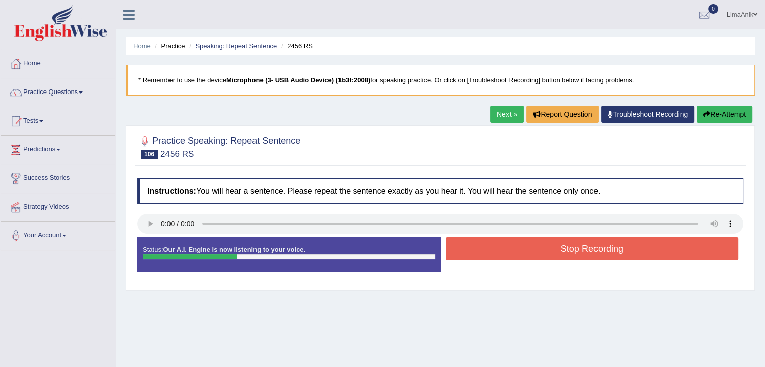
click at [524, 250] on button "Stop Recording" at bounding box center [592, 248] width 293 height 23
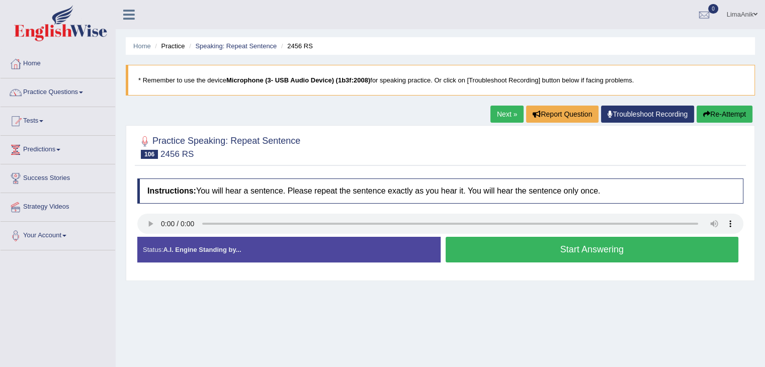
click at [494, 244] on button "Start Answering" at bounding box center [592, 250] width 293 height 26
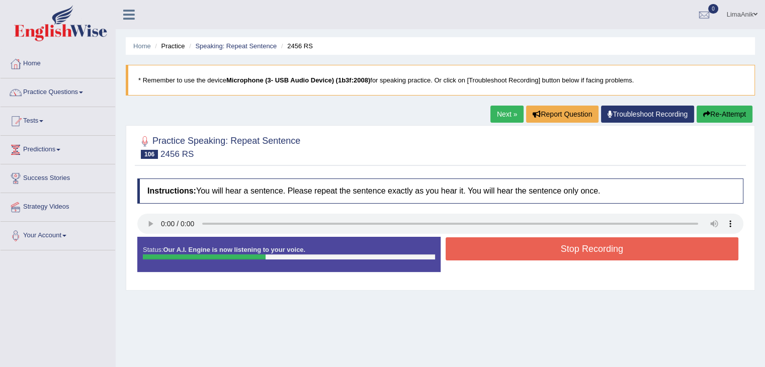
click at [547, 246] on button "Stop Recording" at bounding box center [592, 248] width 293 height 23
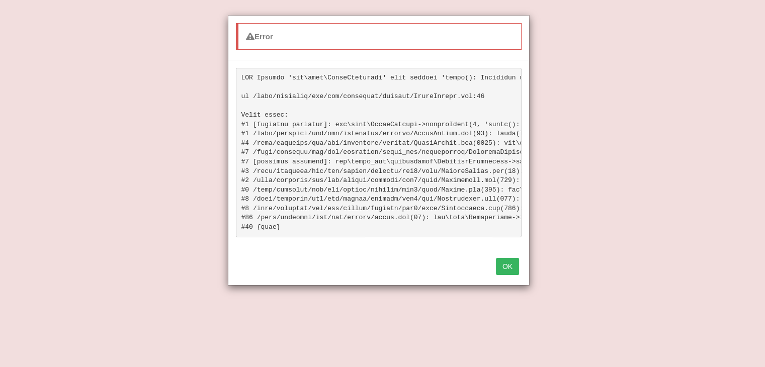
click at [502, 274] on button "OK" at bounding box center [507, 266] width 23 height 17
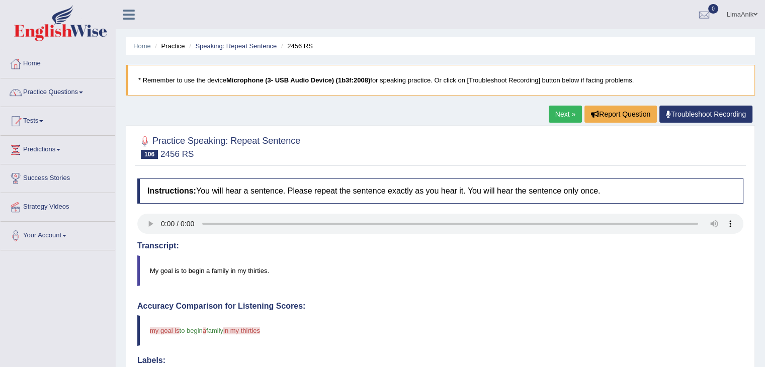
scroll to position [138, 0]
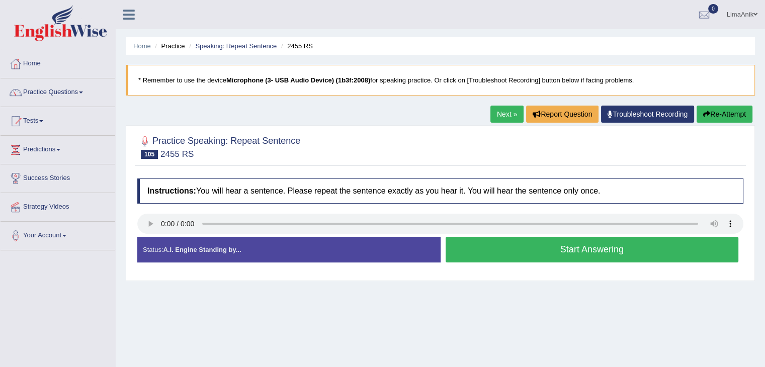
click at [505, 242] on button "Start Answering" at bounding box center [592, 250] width 293 height 26
click at [524, 258] on button "Start Answering" at bounding box center [592, 250] width 293 height 26
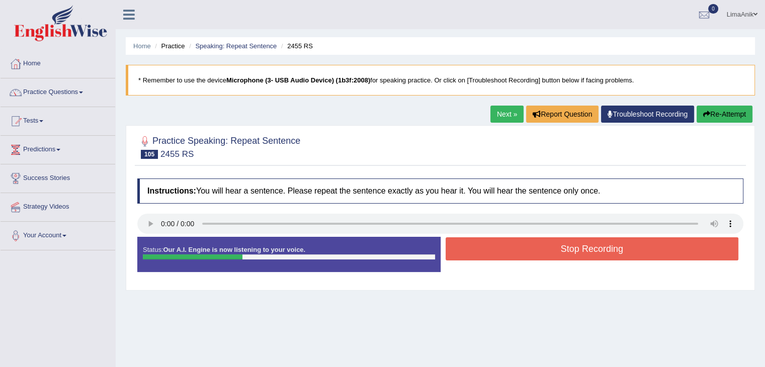
click at [524, 258] on button "Stop Recording" at bounding box center [592, 248] width 293 height 23
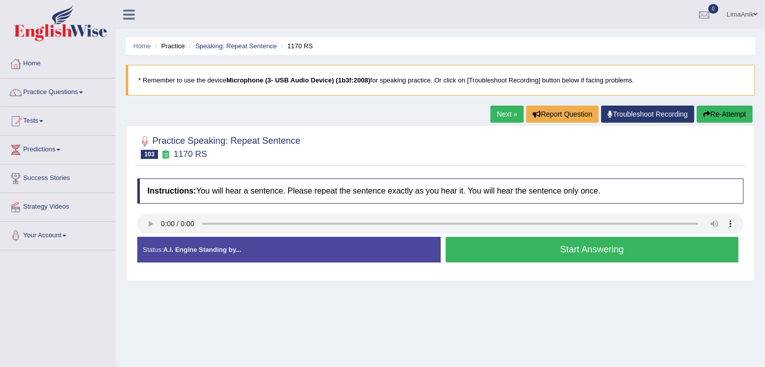
click at [531, 256] on button "Start Answering" at bounding box center [592, 250] width 293 height 26
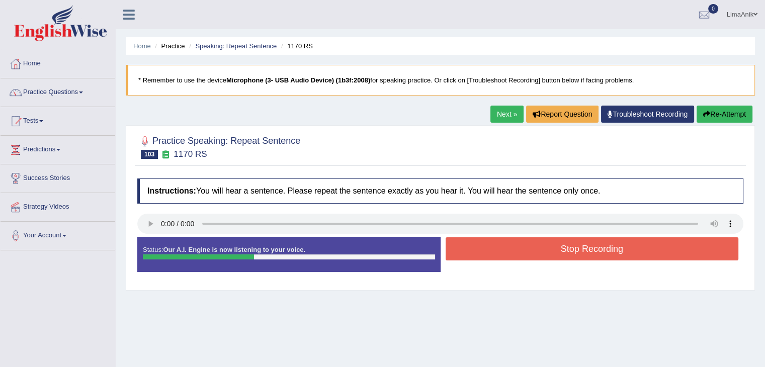
drag, startPoint x: 518, startPoint y: 260, endPoint x: 524, endPoint y: 256, distance: 7.3
click at [524, 256] on div "Stop Recording" at bounding box center [592, 250] width 303 height 26
click at [524, 256] on button "Stop Recording" at bounding box center [592, 248] width 293 height 23
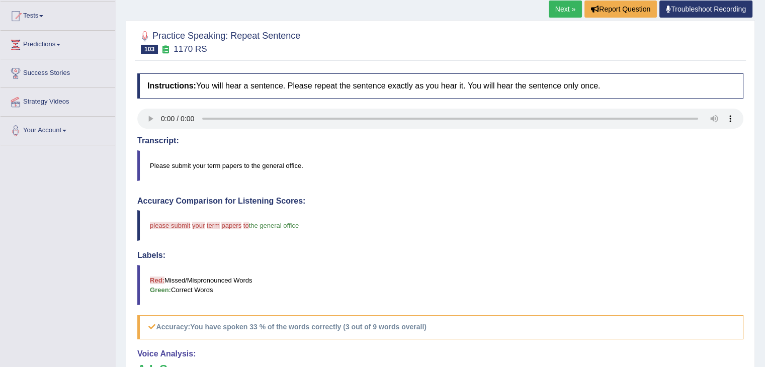
scroll to position [151, 0]
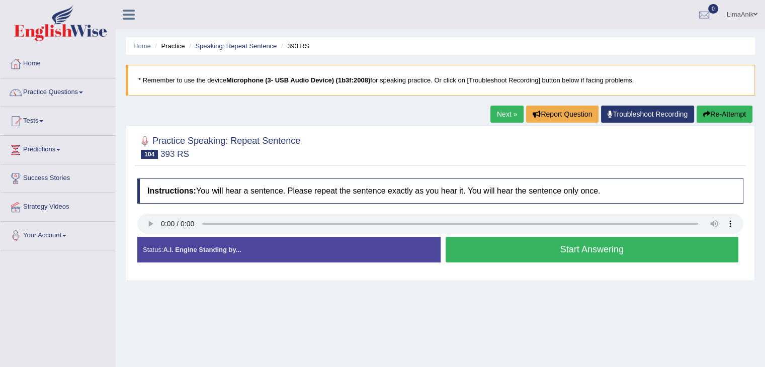
click at [499, 238] on button "Start Answering" at bounding box center [592, 250] width 293 height 26
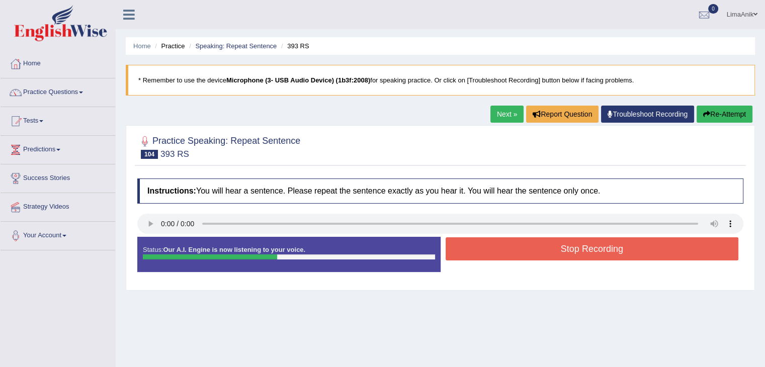
click at [524, 240] on button "Stop Recording" at bounding box center [592, 248] width 293 height 23
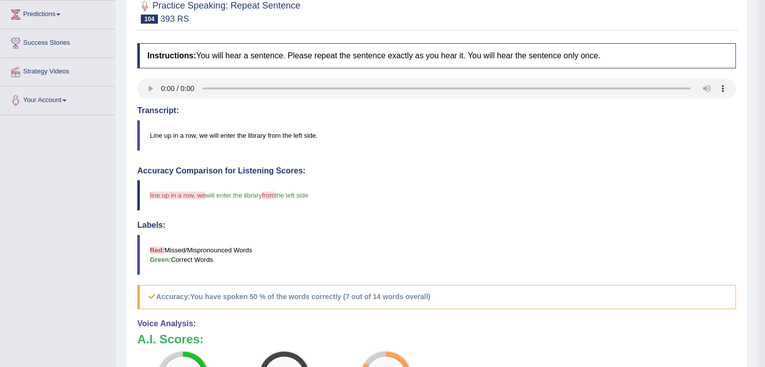
scroll to position [174, 0]
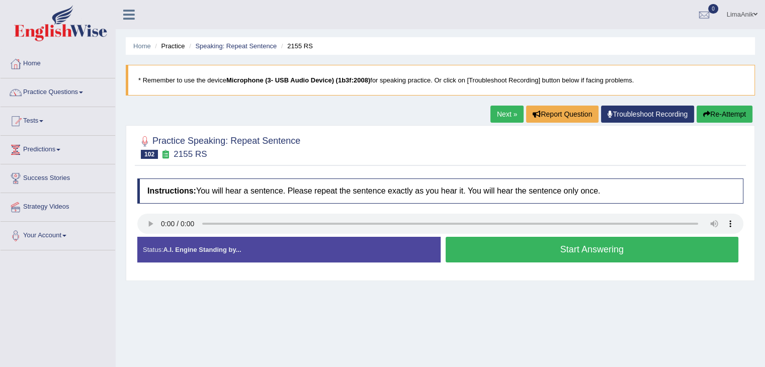
click at [505, 241] on button "Start Answering" at bounding box center [592, 250] width 293 height 26
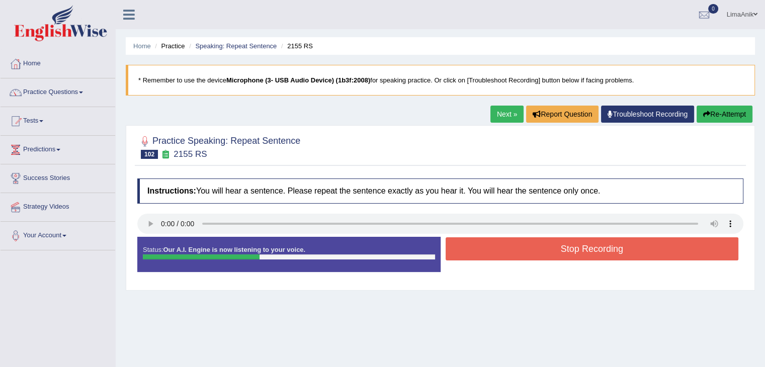
click at [500, 252] on button "Stop Recording" at bounding box center [592, 248] width 293 height 23
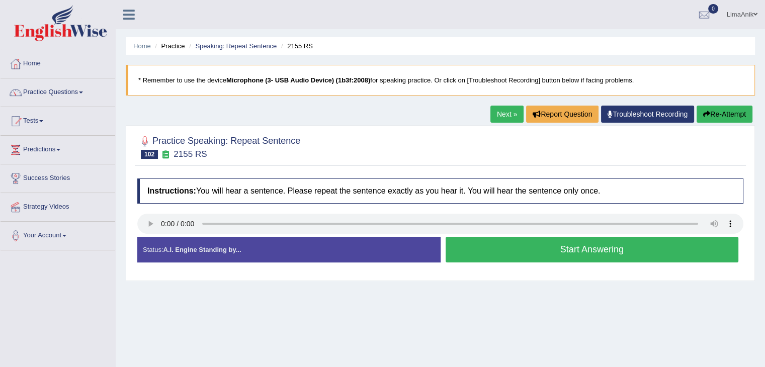
click at [523, 247] on button "Start Answering" at bounding box center [592, 250] width 293 height 26
click at [478, 240] on button "Start Answering" at bounding box center [592, 250] width 293 height 26
click at [508, 242] on button "Start Answering" at bounding box center [592, 250] width 293 height 26
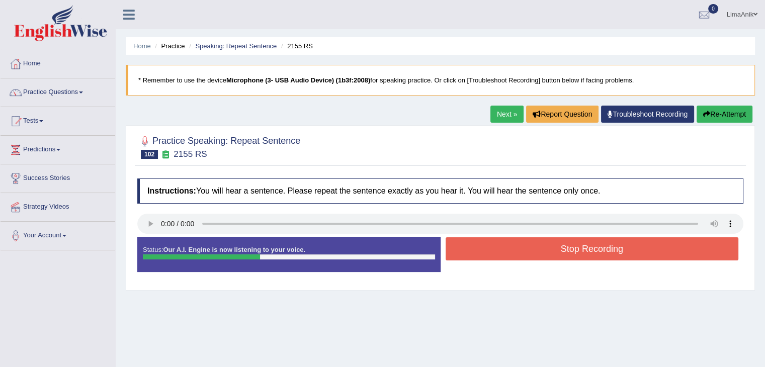
click at [521, 244] on button "Stop Recording" at bounding box center [592, 248] width 293 height 23
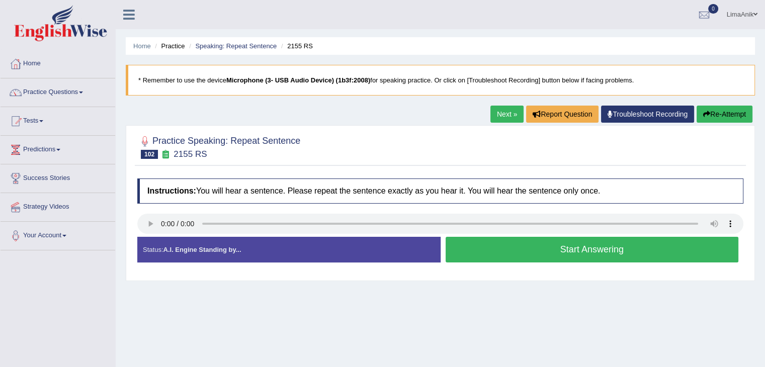
click at [502, 245] on button "Start Answering" at bounding box center [592, 250] width 293 height 26
click at [500, 260] on button "Start Answering" at bounding box center [592, 250] width 293 height 26
click at [474, 244] on button "Start Answering" at bounding box center [592, 250] width 293 height 26
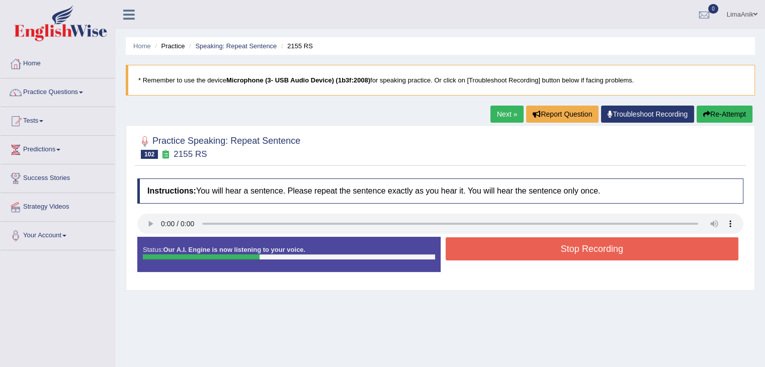
click at [517, 242] on button "Stop Recording" at bounding box center [592, 248] width 293 height 23
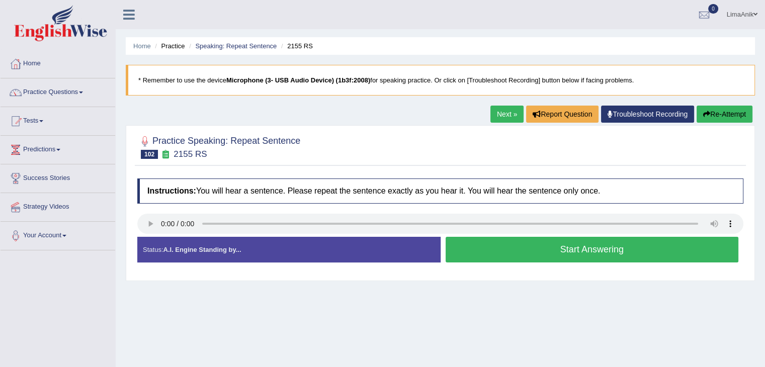
click at [473, 253] on button "Start Answering" at bounding box center [592, 250] width 293 height 26
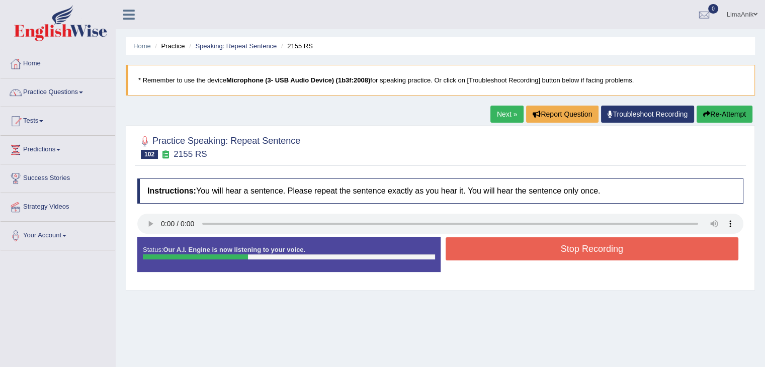
click at [556, 250] on button "Stop Recording" at bounding box center [592, 248] width 293 height 23
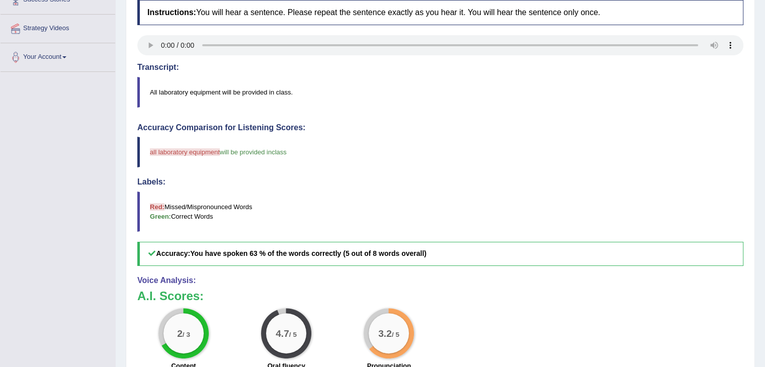
scroll to position [194, 0]
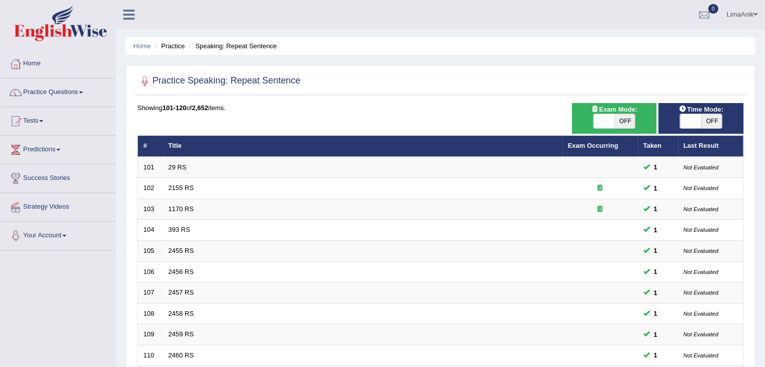
scroll to position [31, 0]
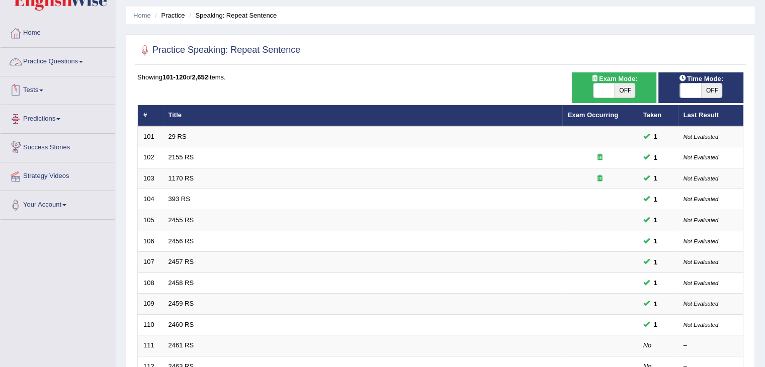
click at [44, 61] on link "Practice Questions" at bounding box center [58, 60] width 115 height 25
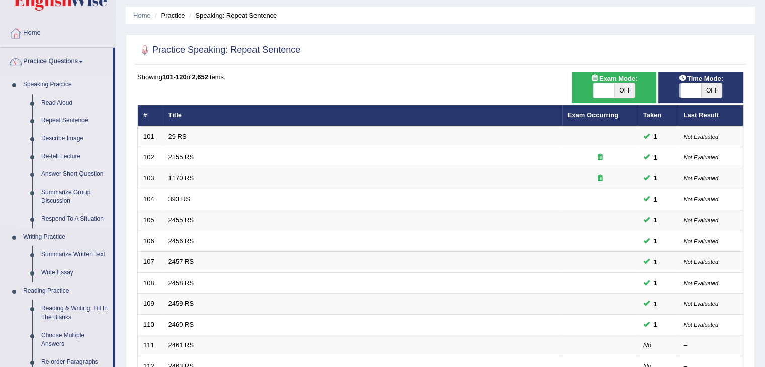
click at [50, 216] on link "Respond To A Situation" at bounding box center [75, 219] width 76 height 18
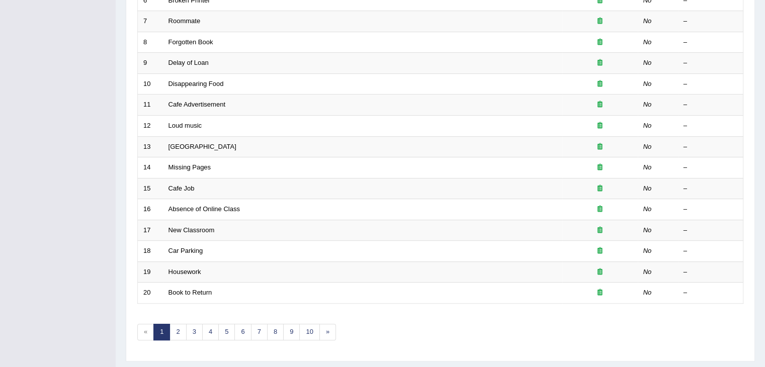
scroll to position [296, 0]
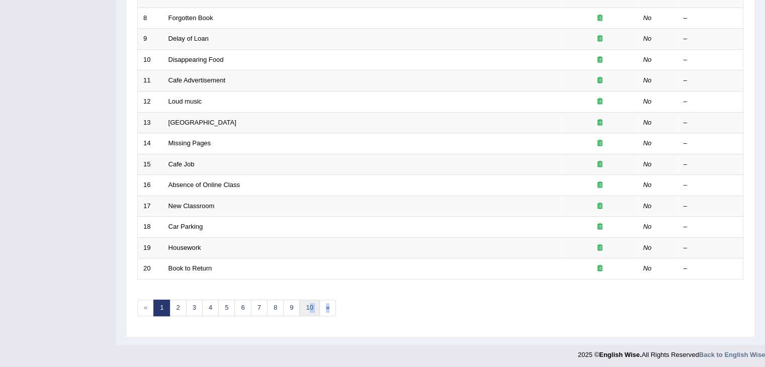
click at [308, 308] on div "Showing 1-20 of 214 items. # Title Exam Occurring Taken Last Result 1 Taking No…" at bounding box center [440, 68] width 606 height 522
click at [308, 308] on link "10" at bounding box center [309, 308] width 20 height 17
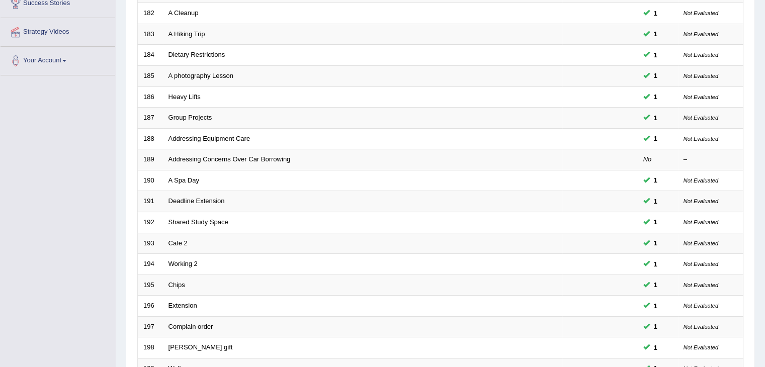
scroll to position [296, 0]
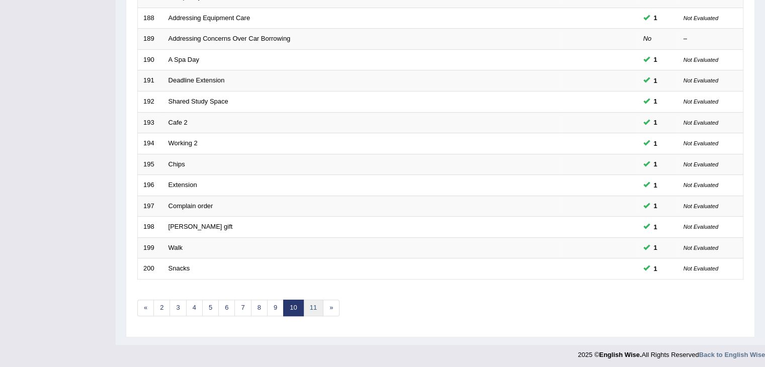
click at [307, 307] on link "11" at bounding box center [313, 308] width 20 height 17
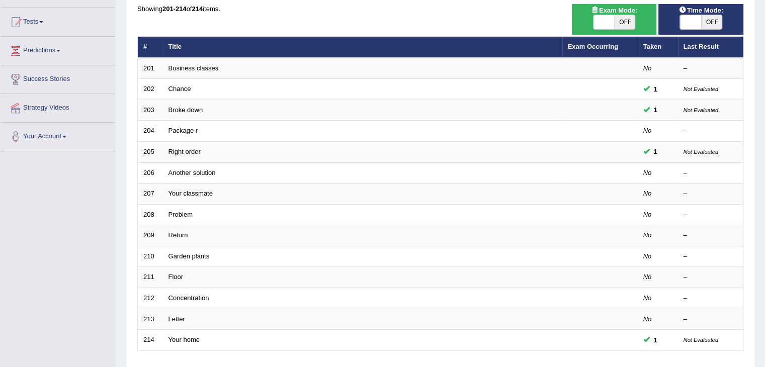
scroll to position [106, 0]
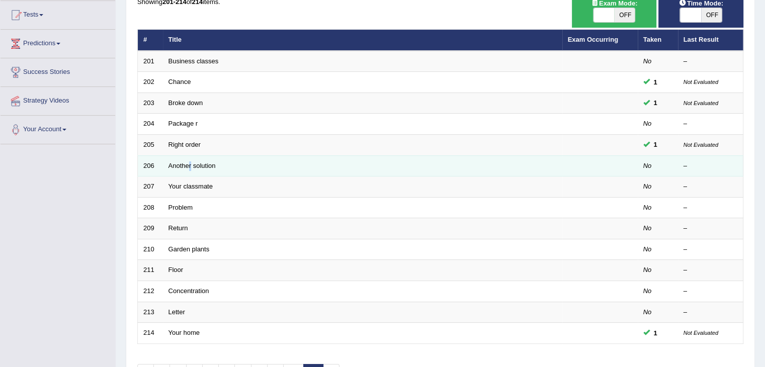
drag, startPoint x: 183, startPoint y: 164, endPoint x: 191, endPoint y: 170, distance: 9.4
click at [191, 170] on td "Another solution" at bounding box center [362, 165] width 399 height 21
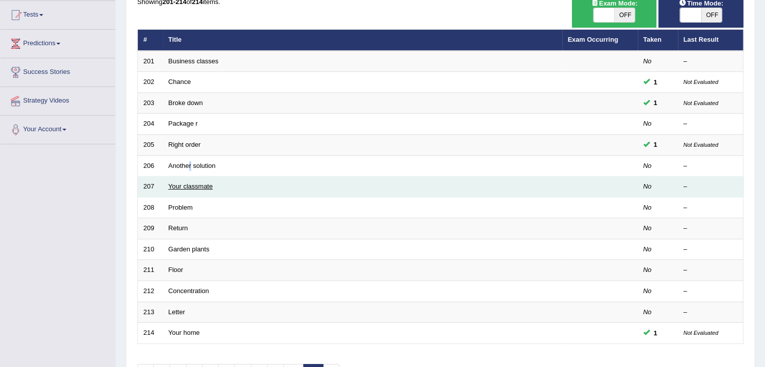
click at [192, 188] on link "Your classmate" at bounding box center [191, 187] width 44 height 8
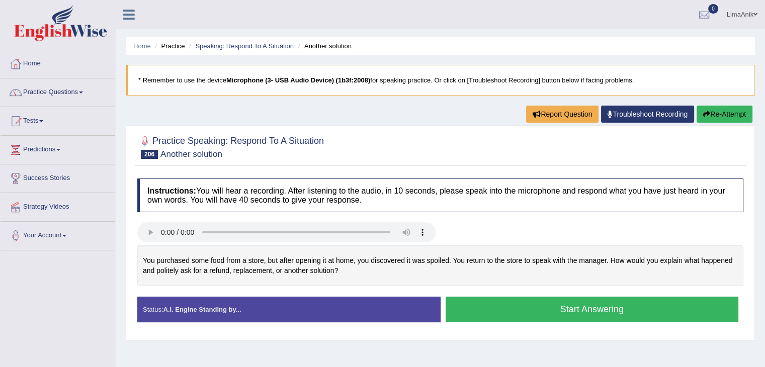
scroll to position [58, 0]
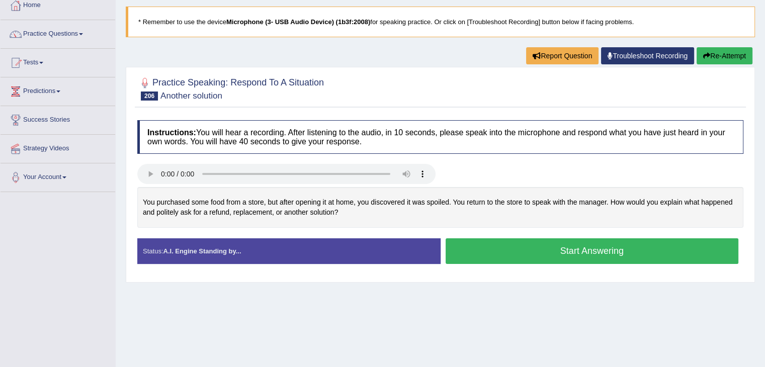
click at [380, 93] on div at bounding box center [440, 88] width 606 height 31
click at [521, 252] on button "Start Answering" at bounding box center [592, 251] width 293 height 26
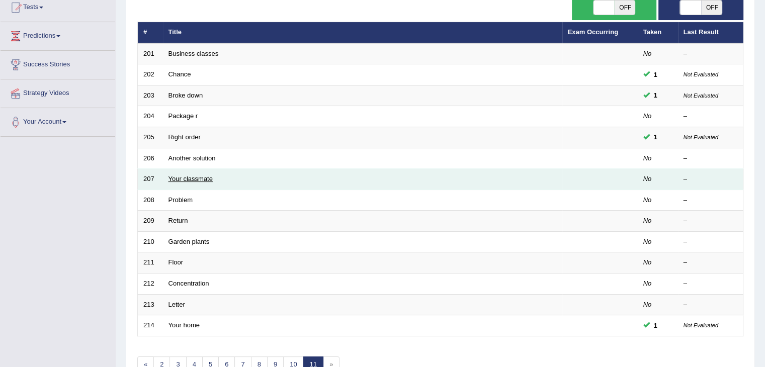
drag, startPoint x: 201, startPoint y: 173, endPoint x: 196, endPoint y: 180, distance: 8.2
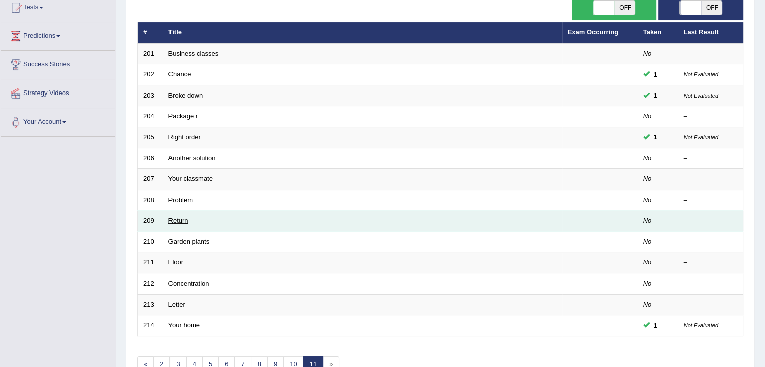
click at [179, 217] on link "Return" at bounding box center [179, 221] width 20 height 8
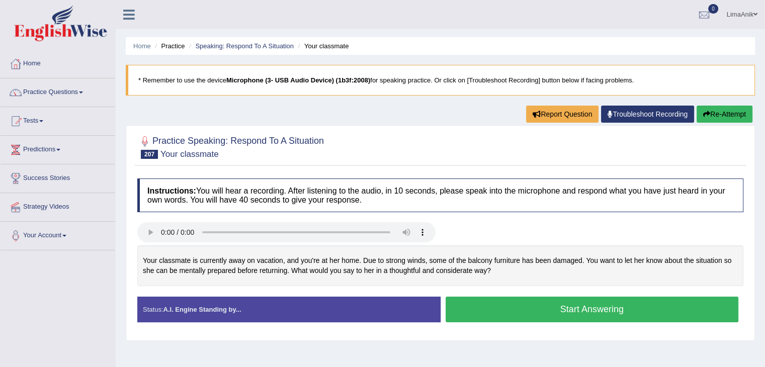
click at [507, 312] on button "Start Answering" at bounding box center [592, 310] width 293 height 26
click at [490, 239] on div at bounding box center [440, 233] width 616 height 23
click at [535, 317] on button "Start Answering" at bounding box center [592, 310] width 293 height 26
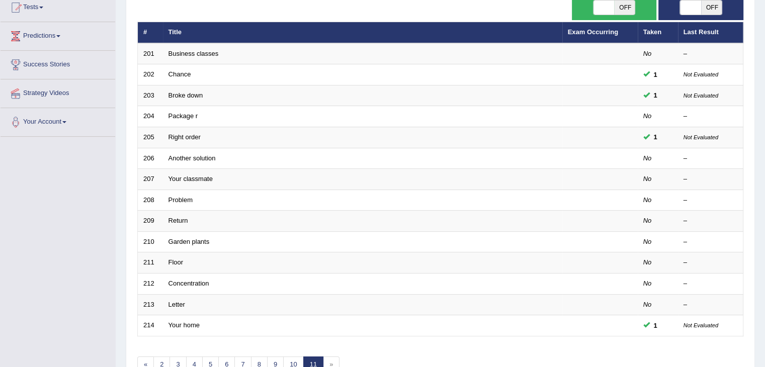
scroll to position [171, 0]
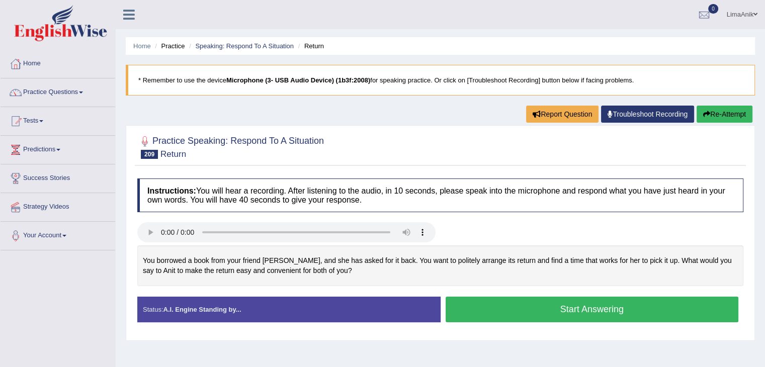
click at [517, 301] on button "Start Answering" at bounding box center [592, 310] width 293 height 26
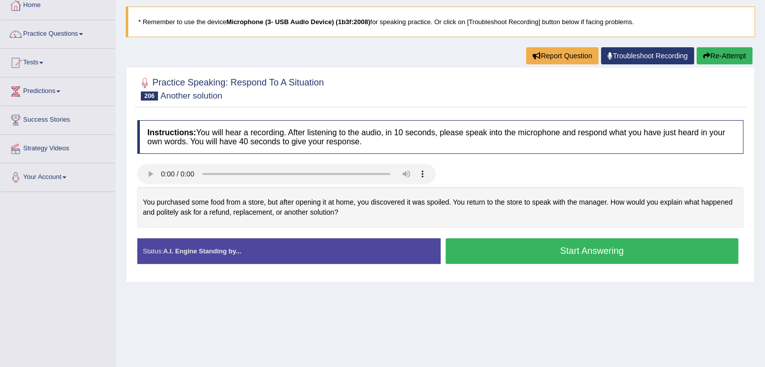
click at [554, 238] on button "Start Answering" at bounding box center [592, 251] width 293 height 26
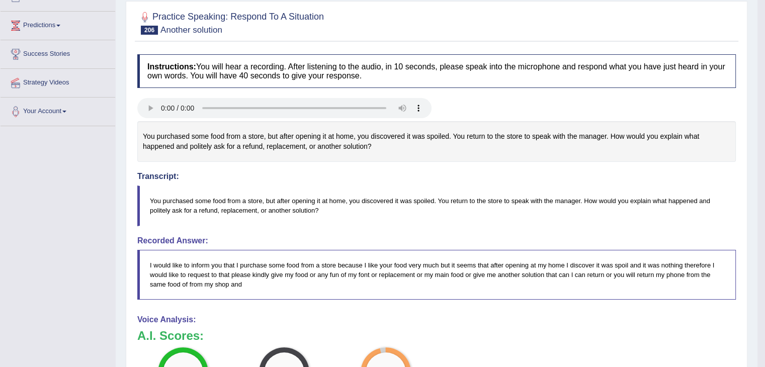
scroll to position [157, 0]
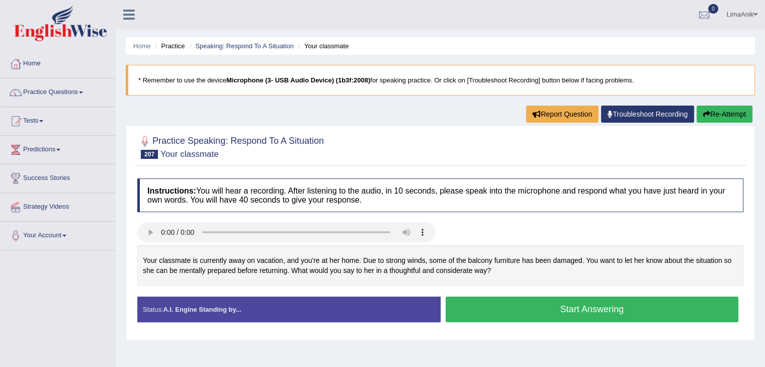
click at [515, 306] on button "Start Answering" at bounding box center [592, 310] width 293 height 26
drag, startPoint x: 491, startPoint y: 292, endPoint x: 491, endPoint y: 299, distance: 6.5
click at [491, 299] on div "Instructions: You will hear a recording. After listening to the audio, in 10 se…" at bounding box center [440, 255] width 611 height 162
click at [491, 299] on button "Start Answering" at bounding box center [592, 310] width 293 height 26
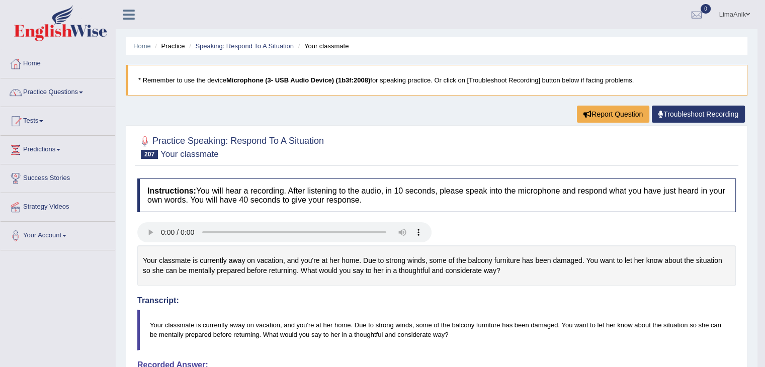
click at [765, 123] on body "Toggle navigation Home Practice Questions Speaking Practice Read Aloud Repeat S…" at bounding box center [382, 183] width 765 height 367
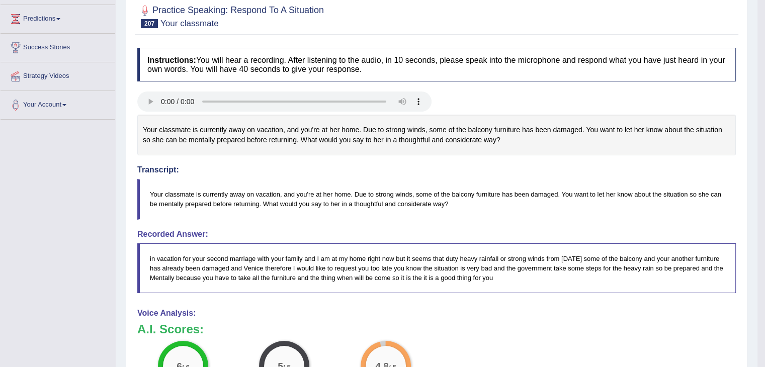
scroll to position [140, 0]
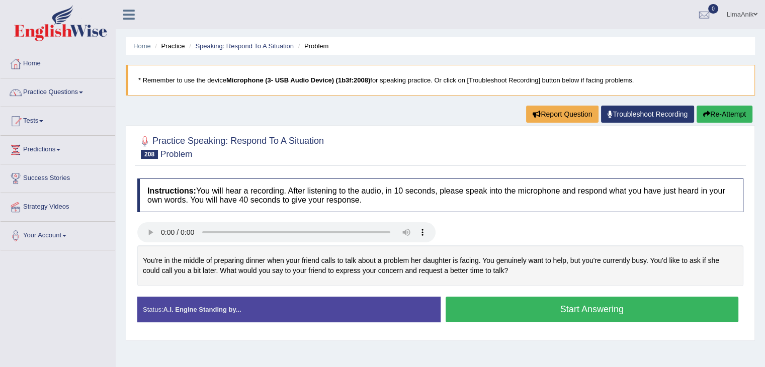
click at [498, 314] on button "Start Answering" at bounding box center [592, 310] width 293 height 26
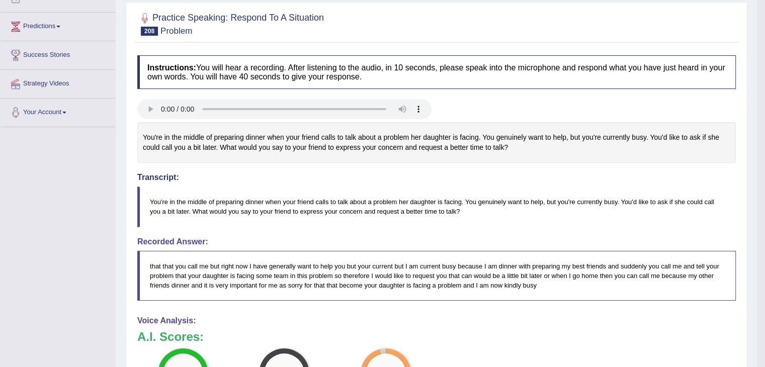
scroll to position [130, 0]
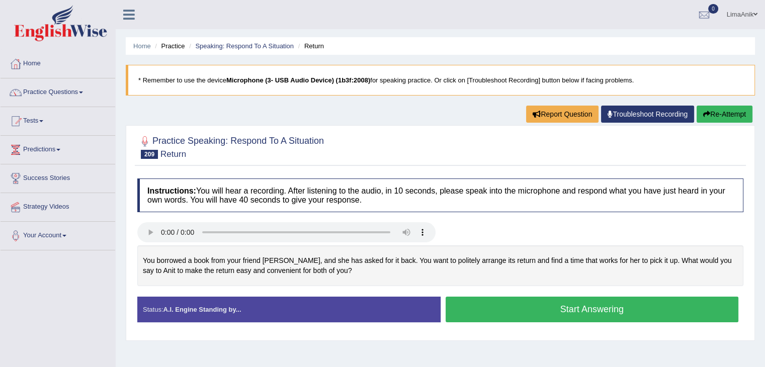
click at [474, 298] on button "Start Answering" at bounding box center [592, 310] width 293 height 26
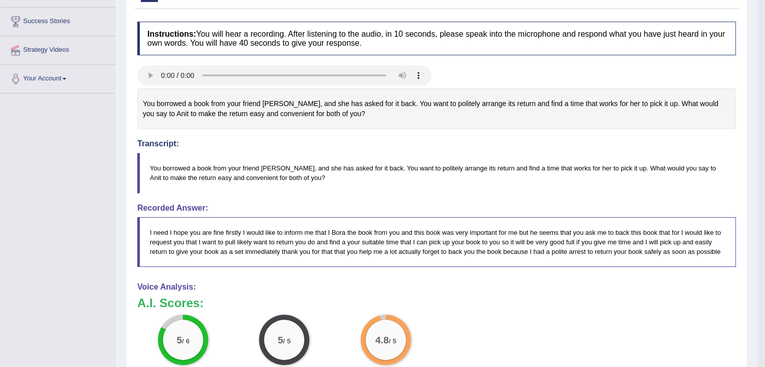
scroll to position [161, 0]
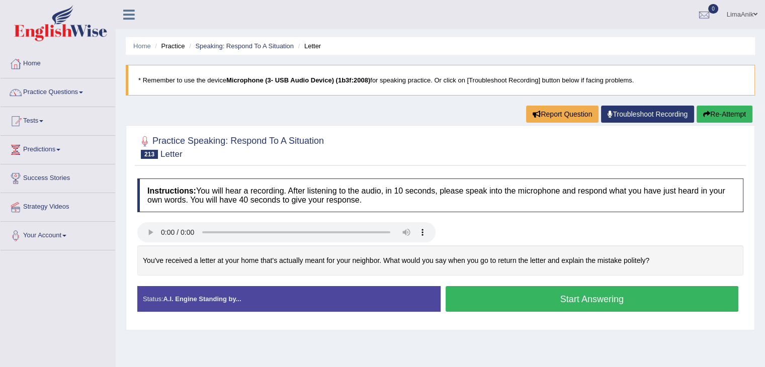
click at [493, 294] on button "Start Answering" at bounding box center [592, 299] width 293 height 26
click at [493, 291] on button "Start Answering" at bounding box center [592, 299] width 293 height 26
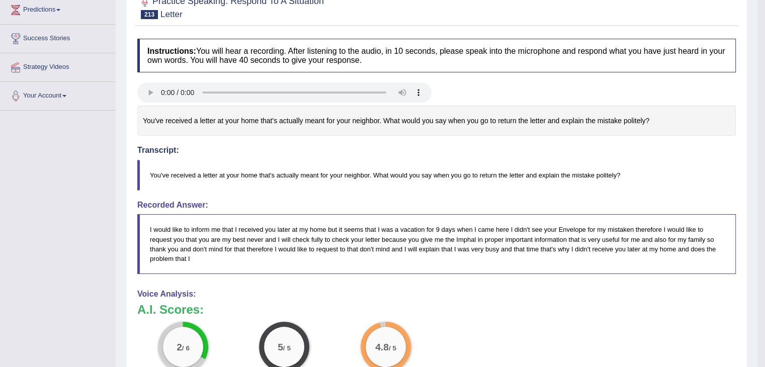
scroll to position [144, 0]
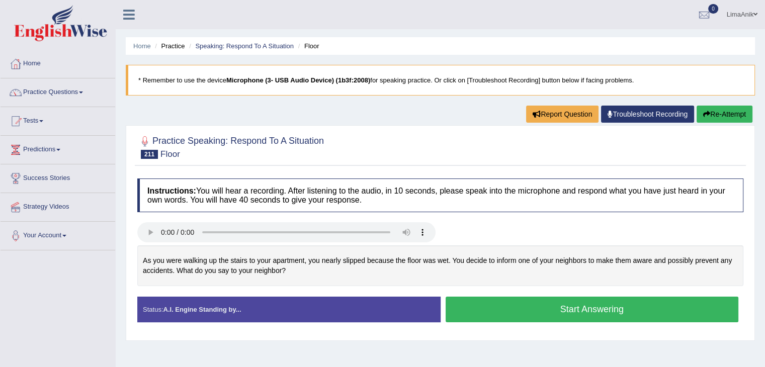
click at [488, 301] on button "Start Answering" at bounding box center [592, 310] width 293 height 26
click at [499, 314] on button "Start Answering" at bounding box center [592, 310] width 293 height 26
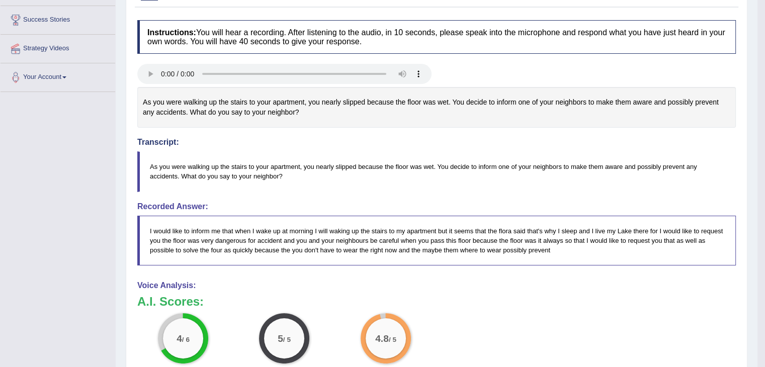
scroll to position [160, 0]
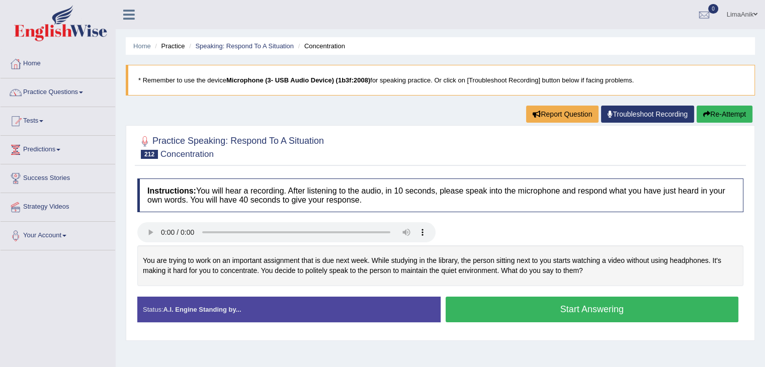
click at [516, 308] on button "Start Answering" at bounding box center [592, 310] width 293 height 26
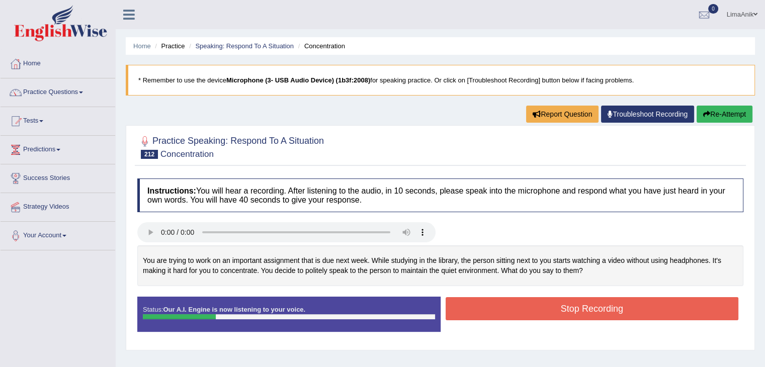
click at [416, 136] on div at bounding box center [440, 146] width 606 height 31
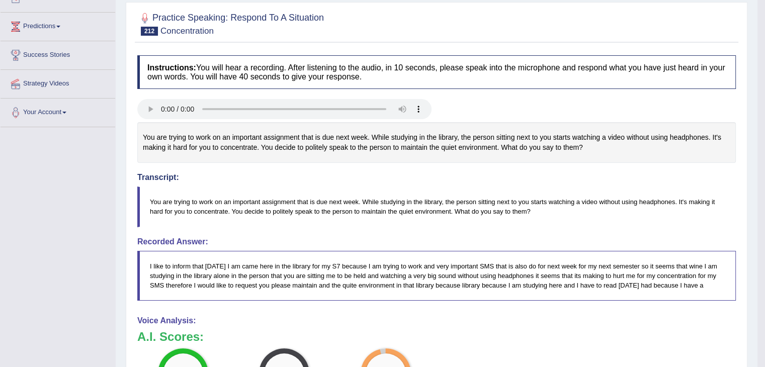
scroll to position [157, 0]
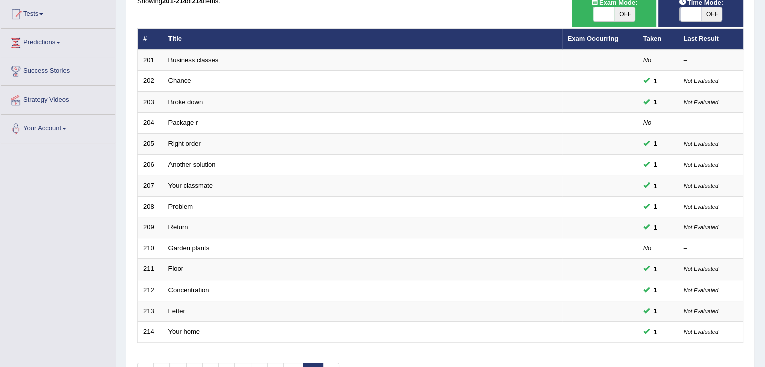
scroll to position [108, 0]
